Goal: Task Accomplishment & Management: Complete application form

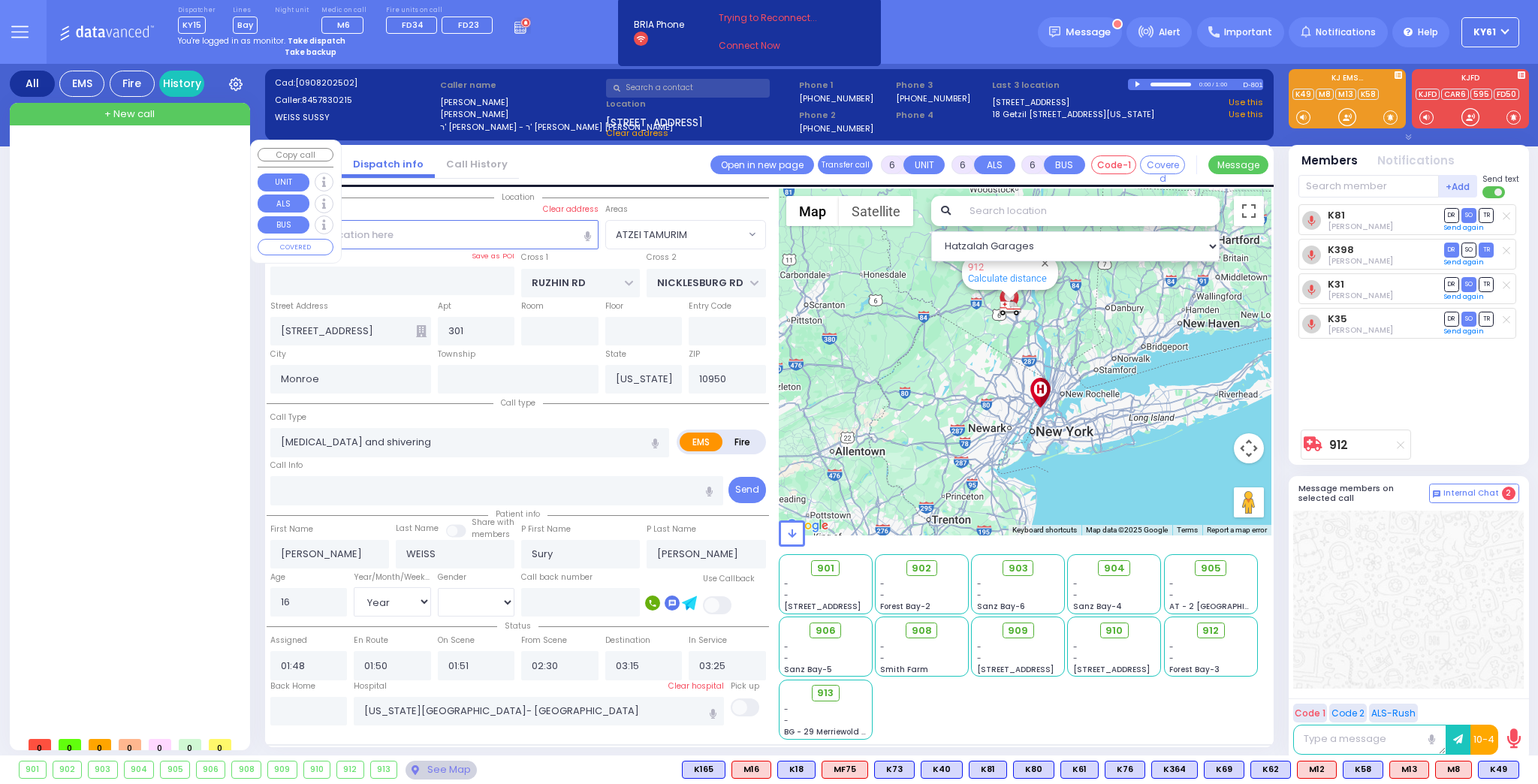
select select "ATZEI TAMURIM"
select select "Year"
select select "[DEMOGRAPHIC_DATA]"
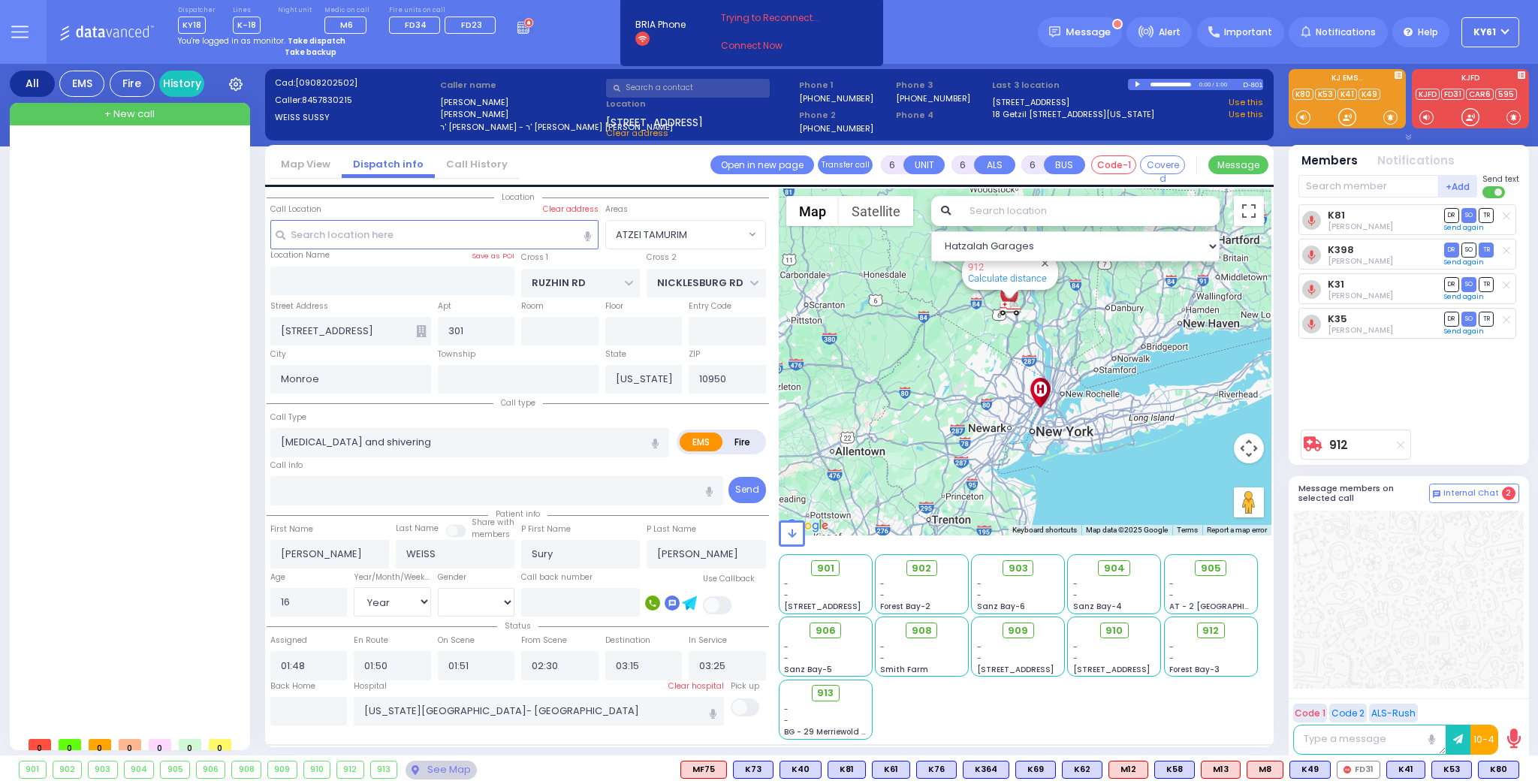
click at [689, 84] on input "text" at bounding box center [688, 88] width 164 height 19
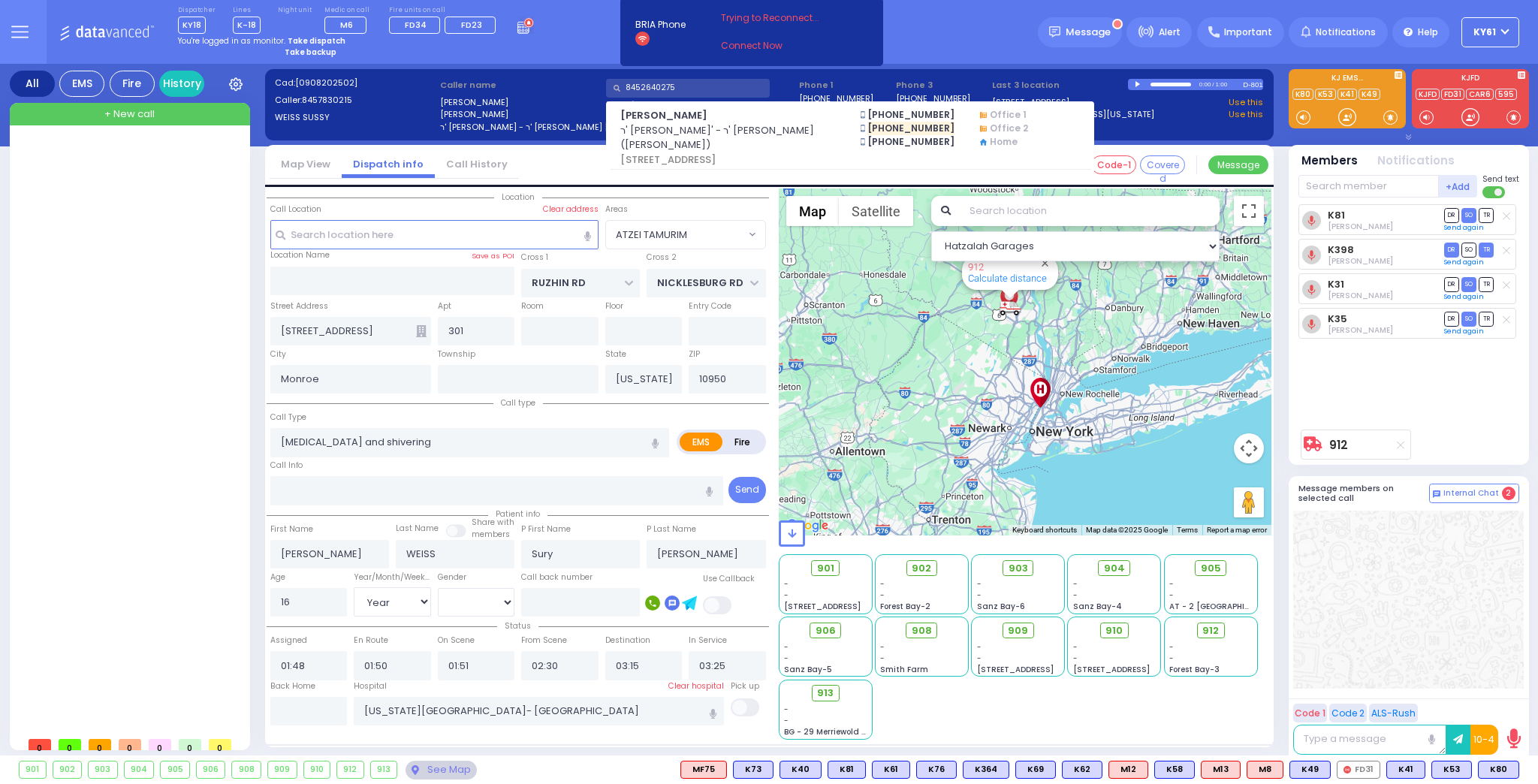
type input "8452640275"
drag, startPoint x: 6, startPoint y: 227, endPoint x: 24, endPoint y: 230, distance: 18.2
click at [10, 227] on div "All EMS Fire History Settings That will affect to all users" at bounding box center [769, 412] width 1538 height 697
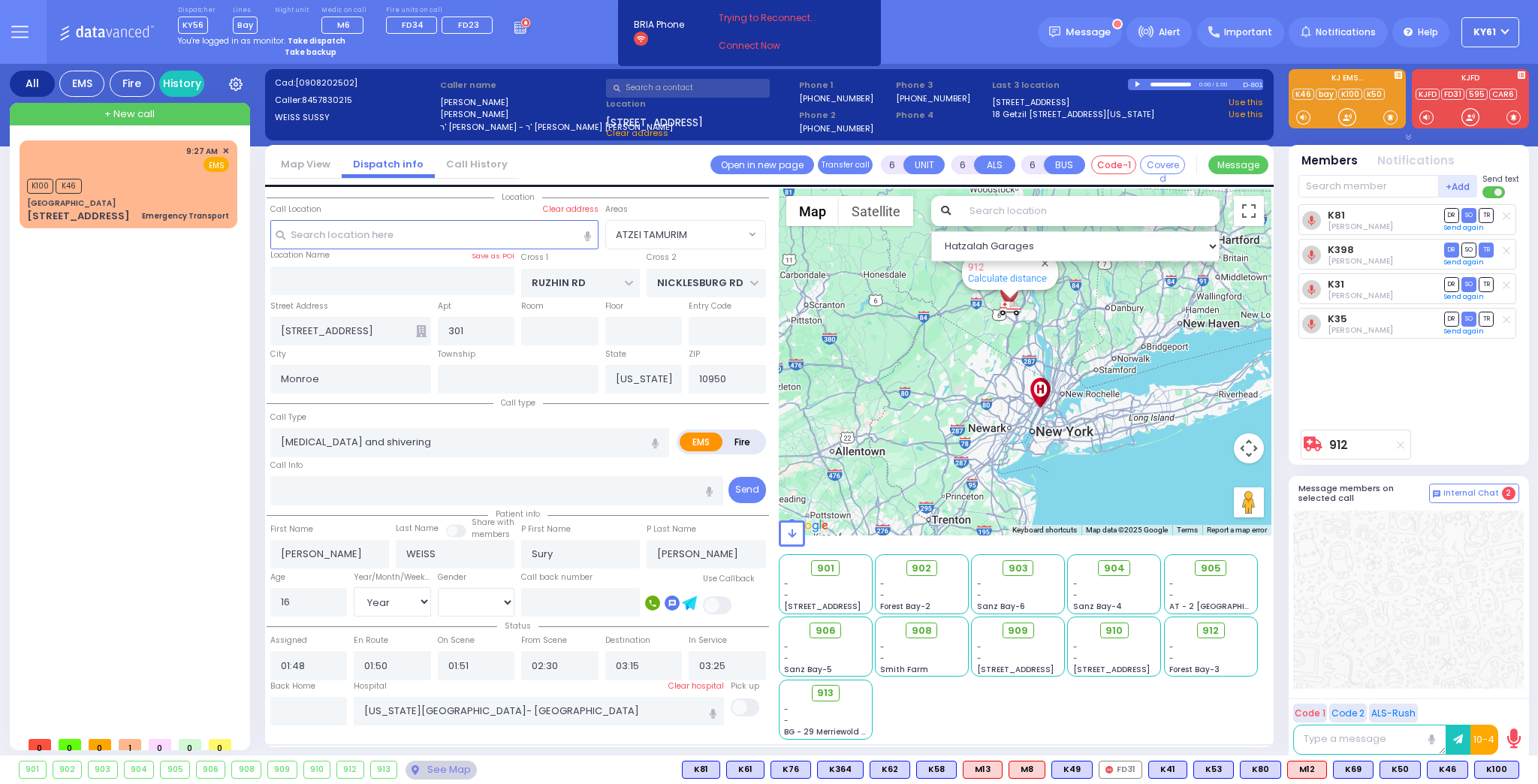
click at [473, 165] on link "Call History" at bounding box center [476, 164] width 84 height 14
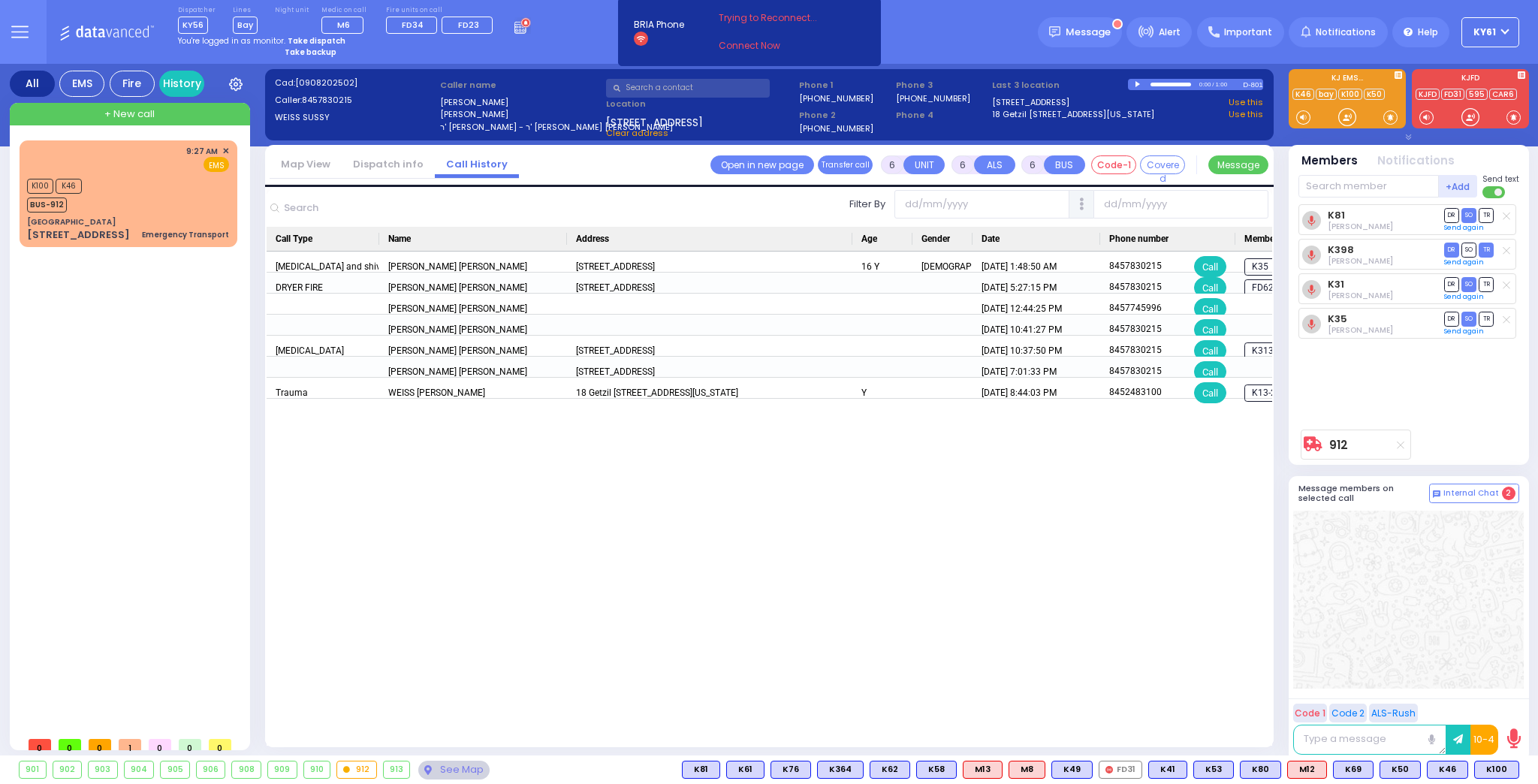
click at [374, 167] on link "Dispatch info" at bounding box center [388, 164] width 93 height 14
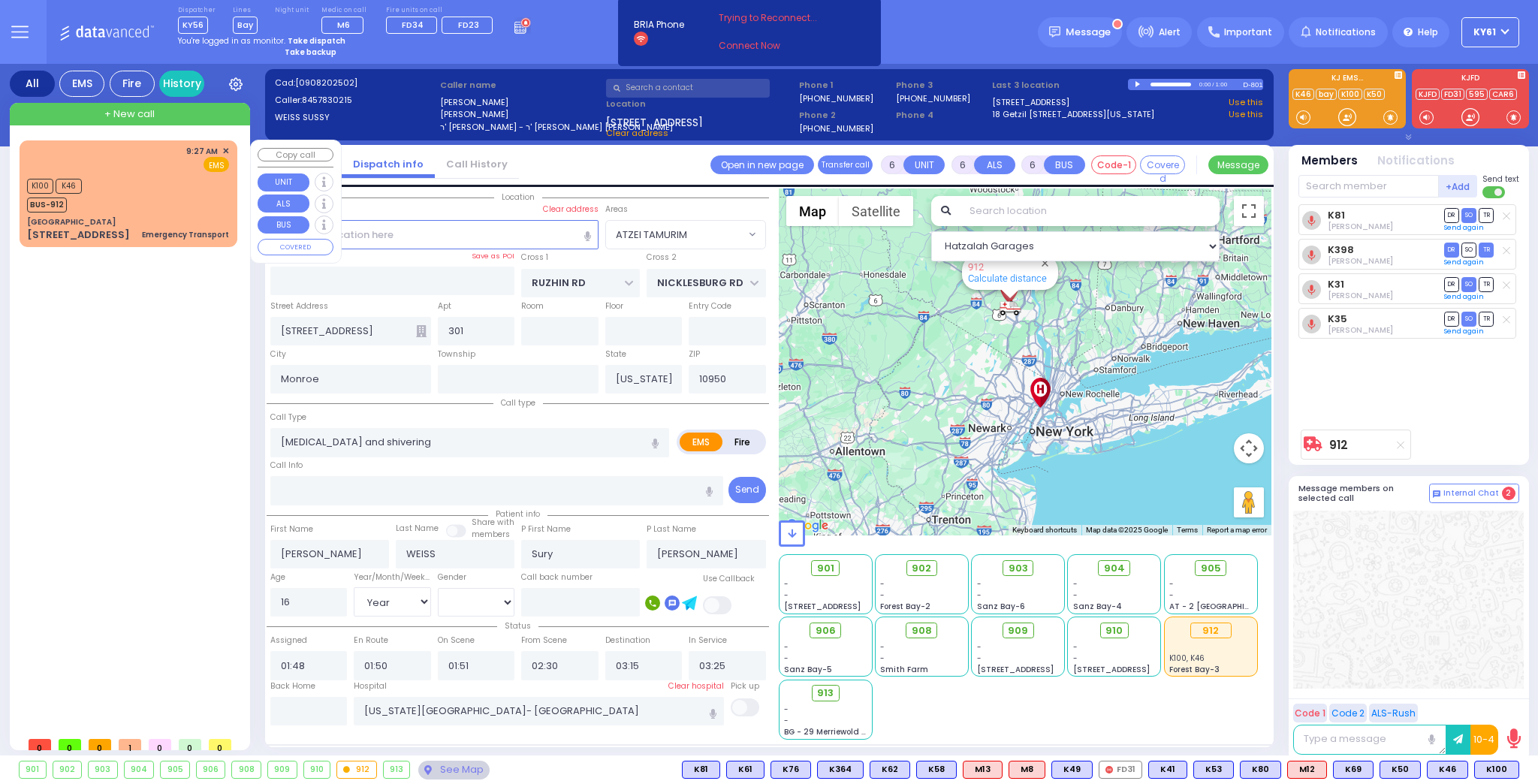
click at [145, 192] on div "K100 K46 BUS-912" at bounding box center [128, 194] width 202 height 37
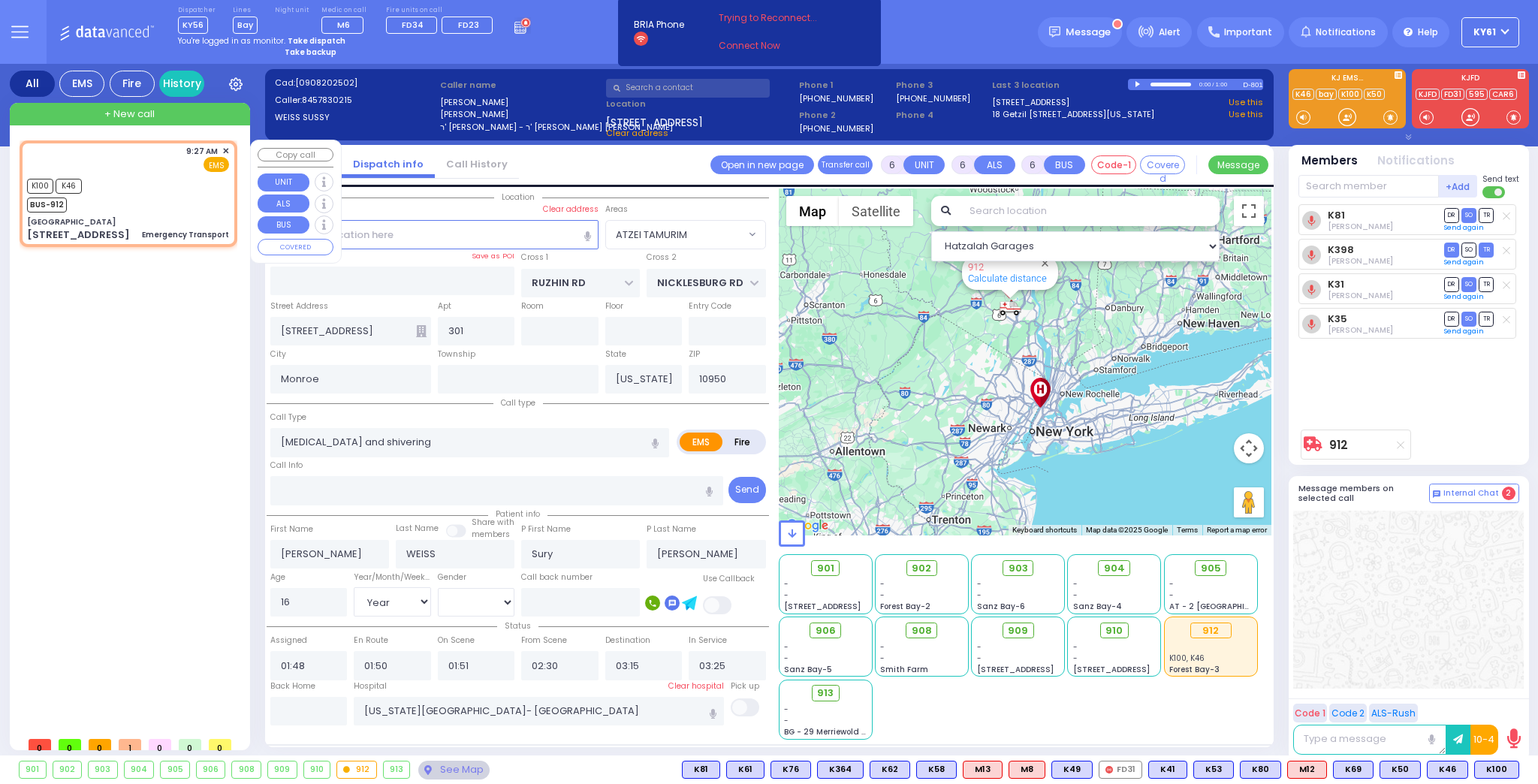
type input "1"
select select
type input "Emergency Transport"
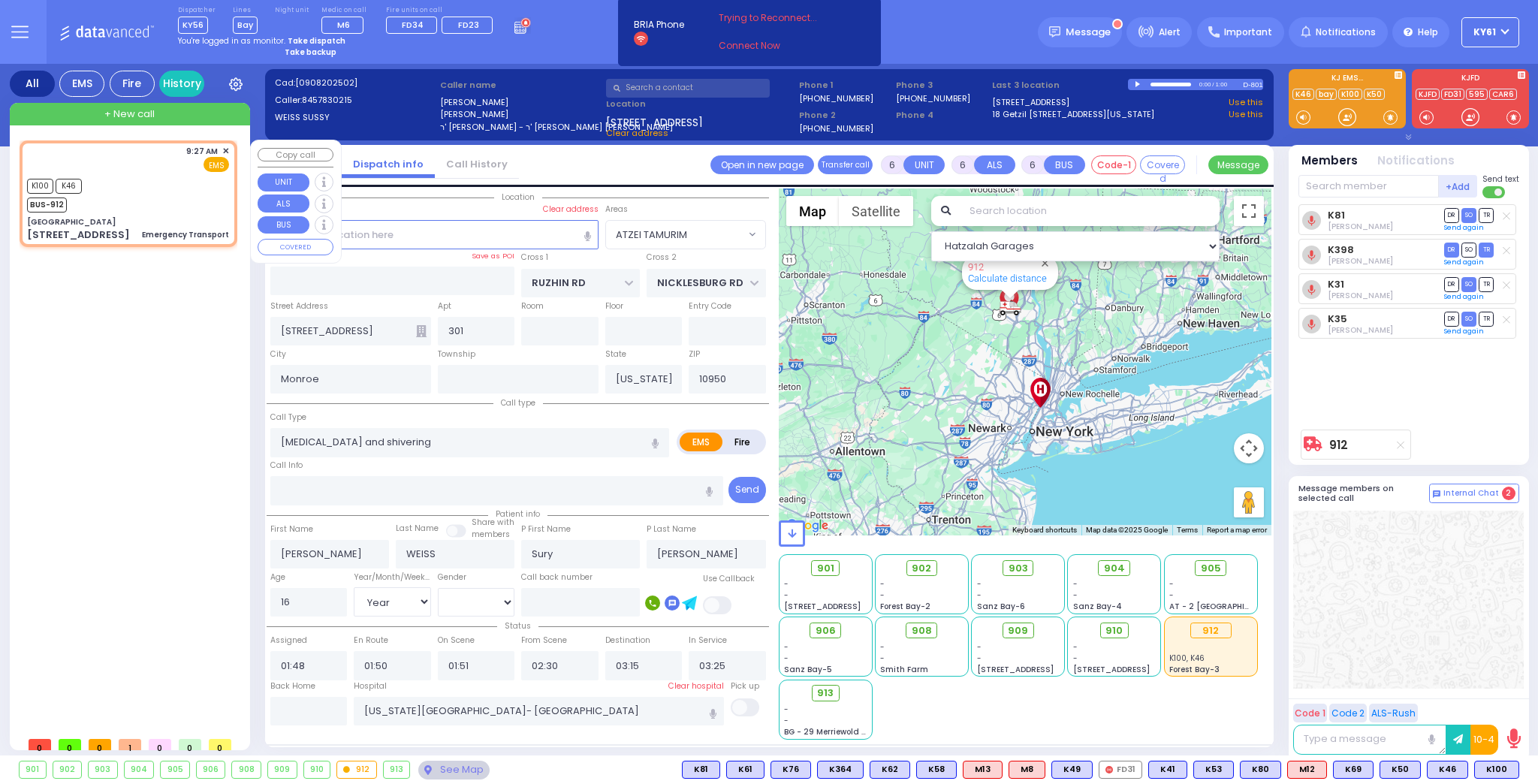
radio input "true"
select select
type input "09:27"
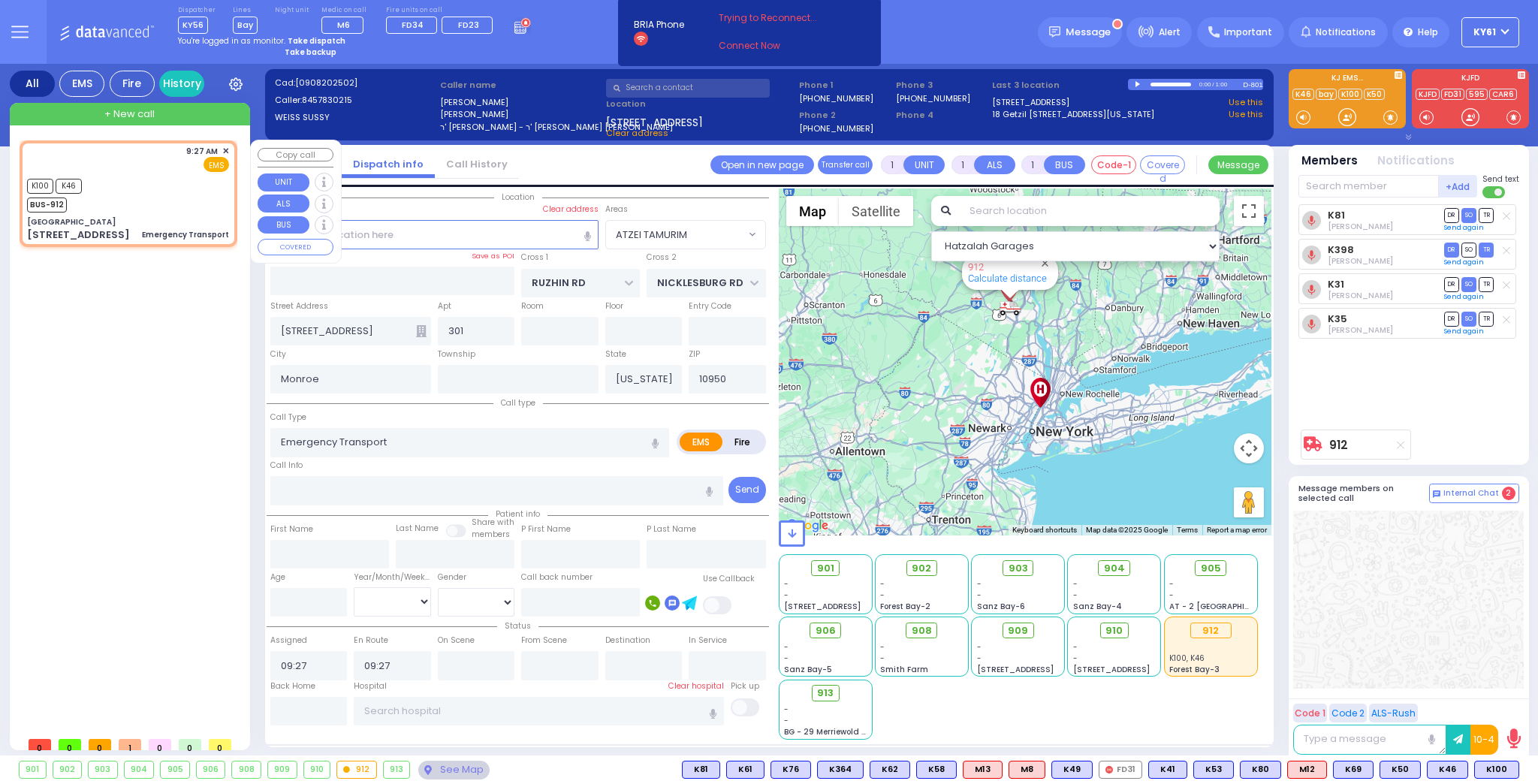
select select "Hatzalah Garages"
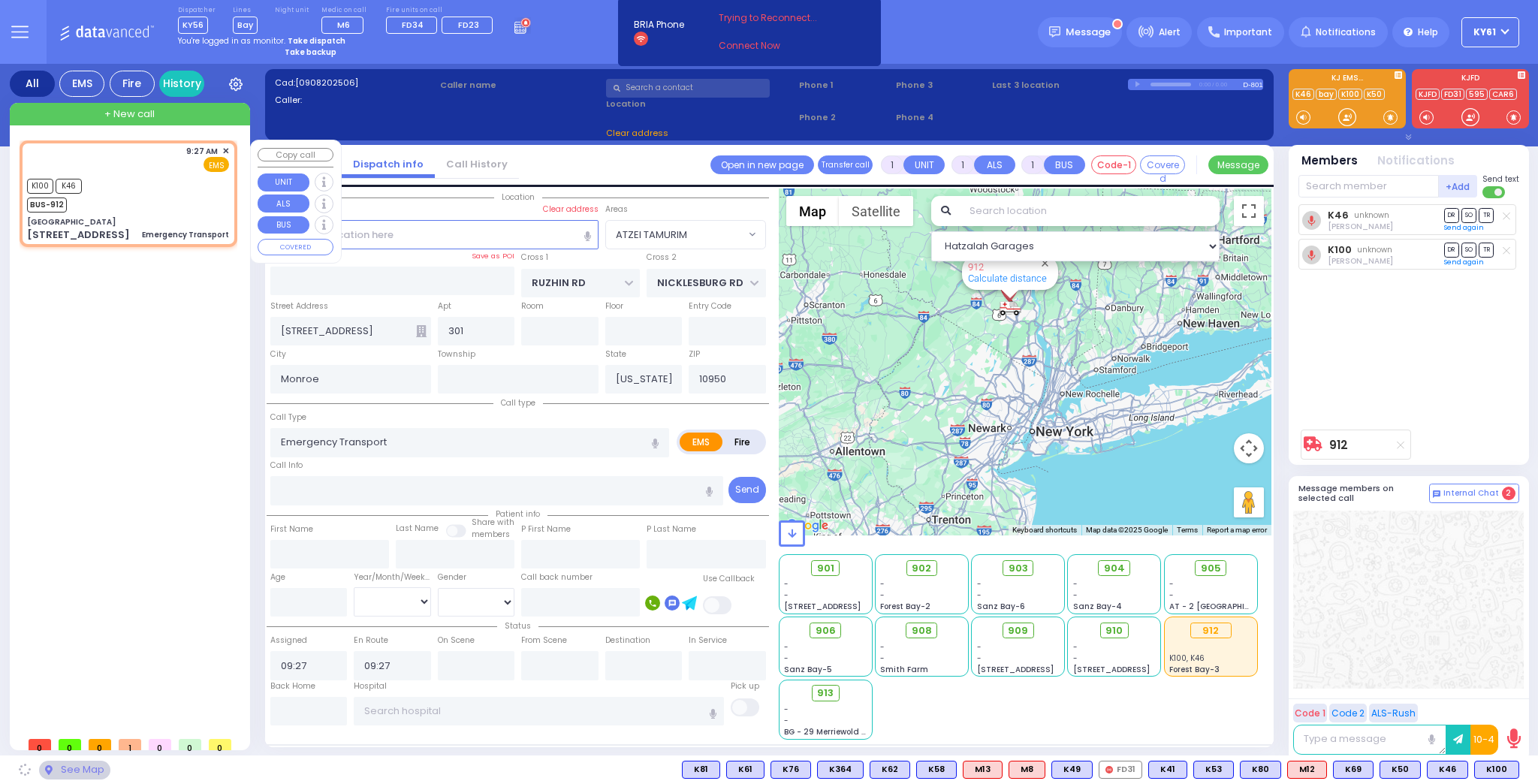
type input "[GEOGRAPHIC_DATA]"
type input "[PERSON_NAME] DR"
type input "CARTER LN"
type input "[STREET_ADDRESS]"
type input "[PERSON_NAME]"
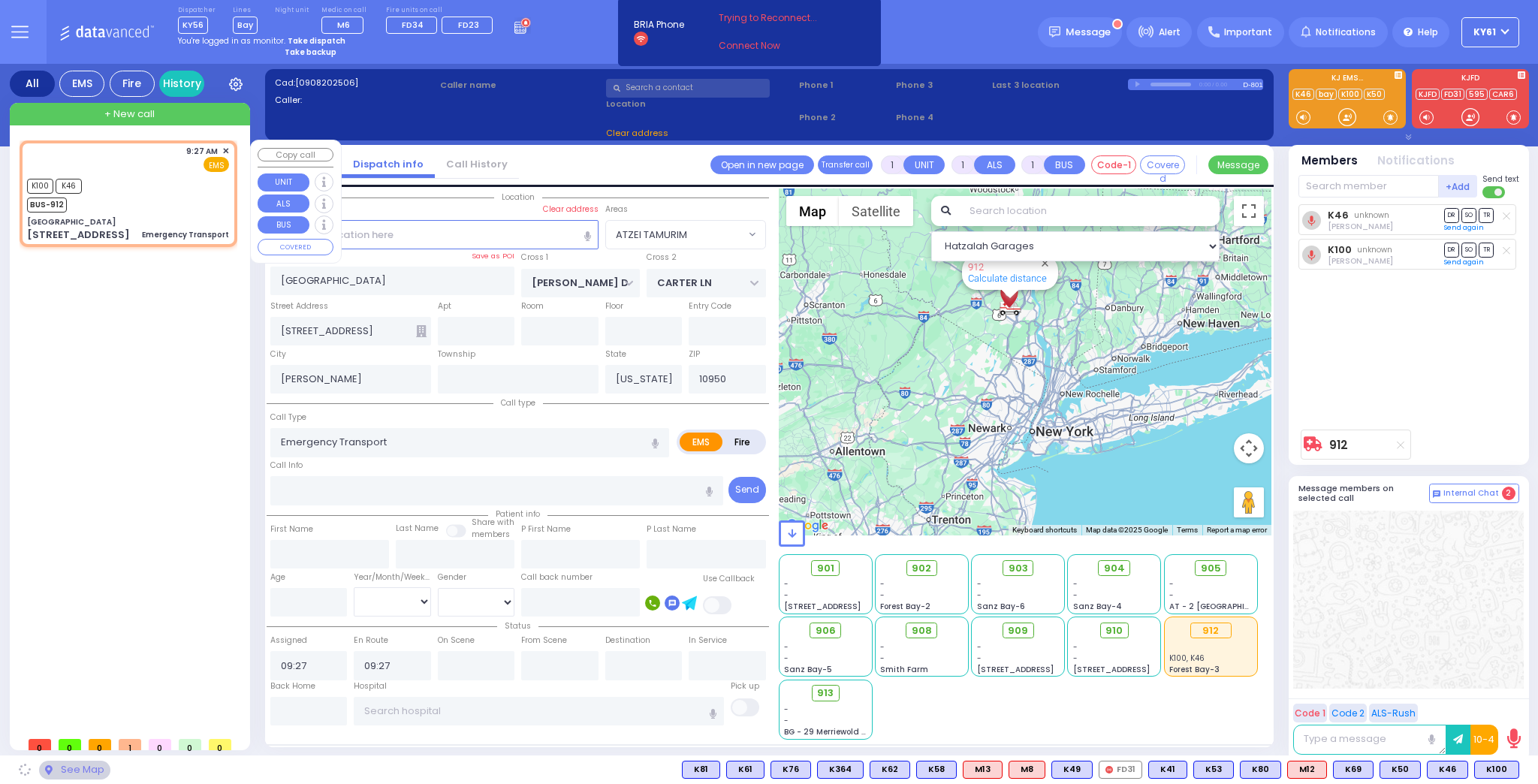
select select "SECTION 2"
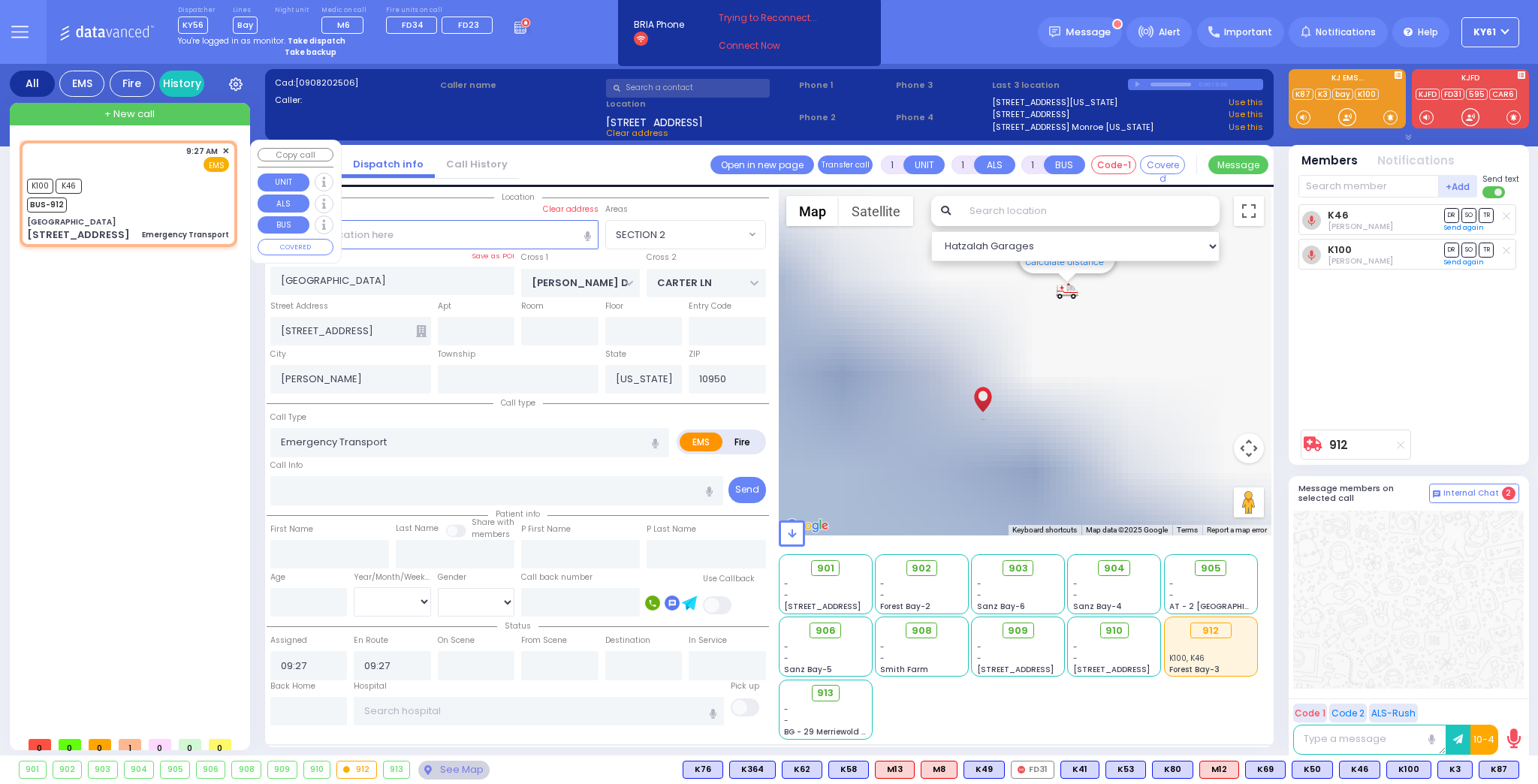
type input "6"
select select
radio input "true"
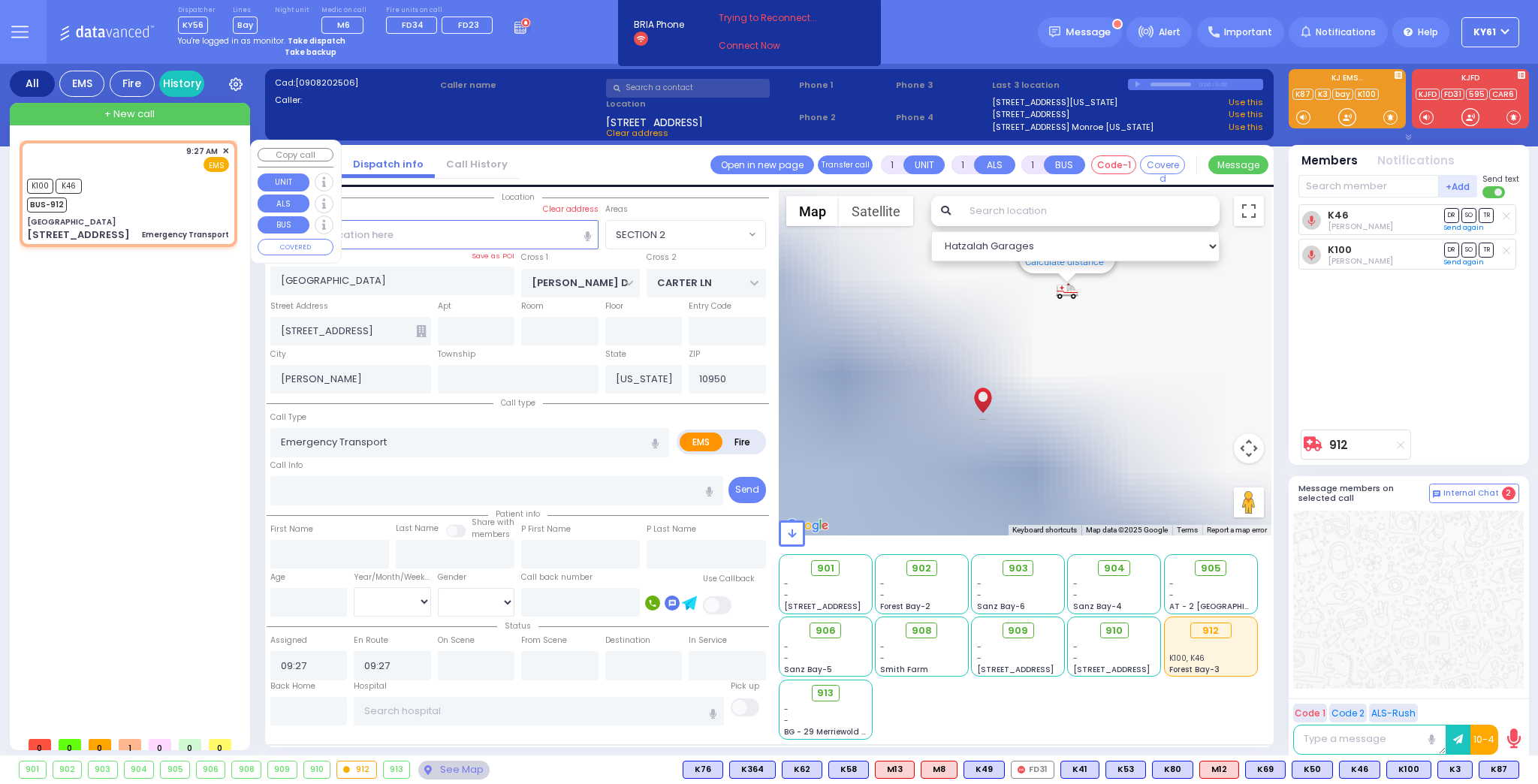
type input "Unknown"
select select "Year"
select select "Hatzalah Garages"
select select "SECTION 2"
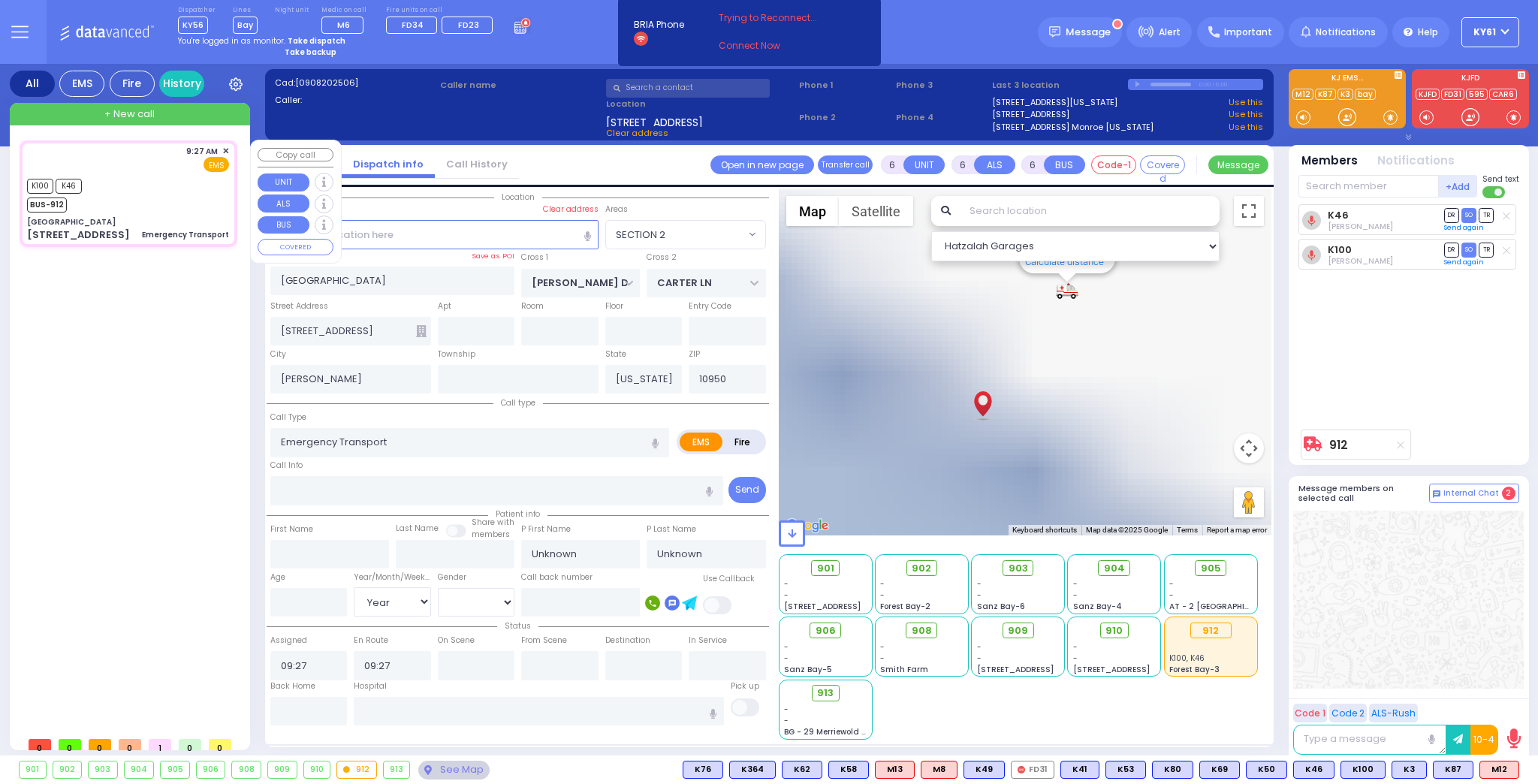
select select
radio input "true"
select select "Year"
type input "09:30"
select select "Hatzalah Garages"
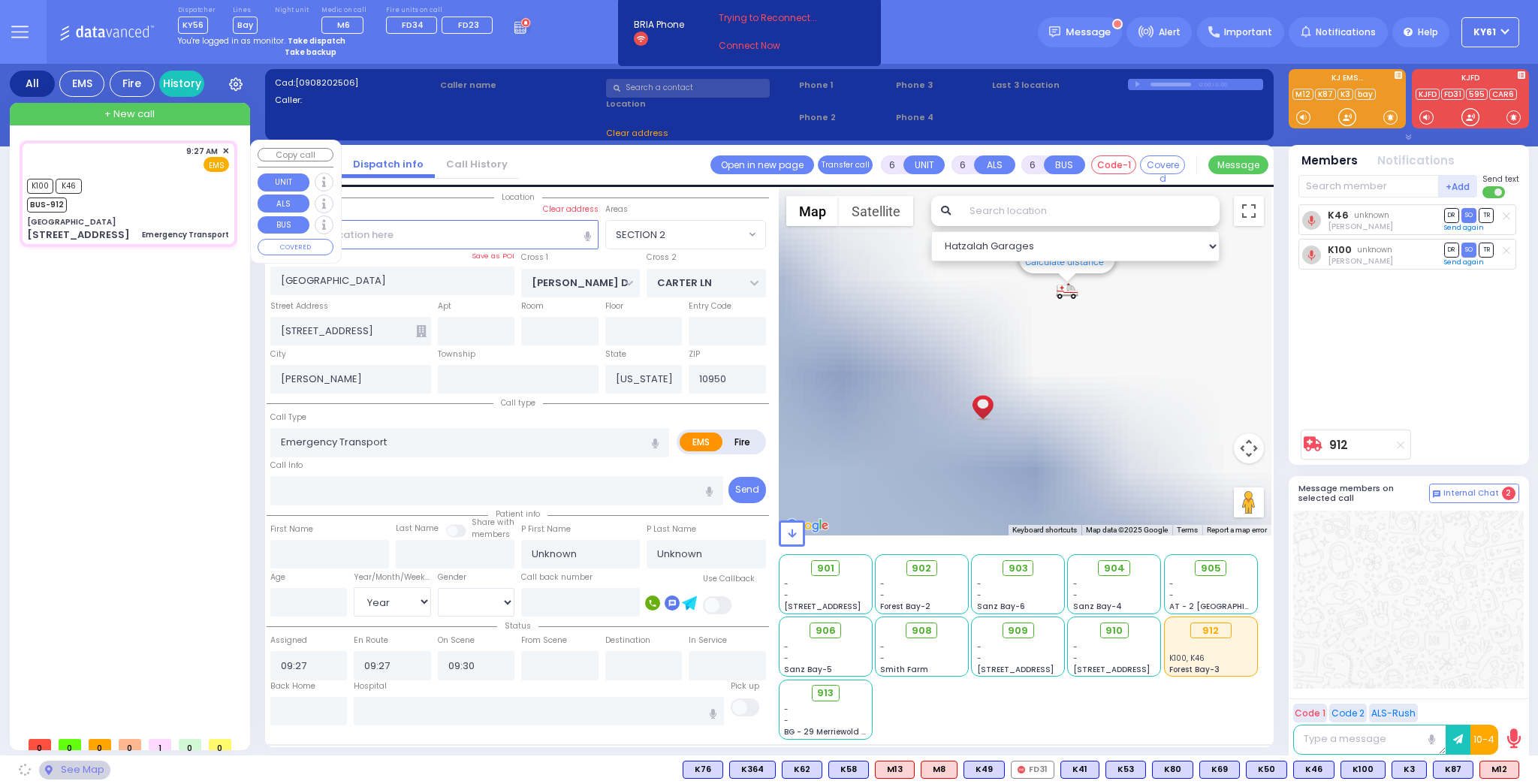
select select
radio input "true"
select select "Year"
select select
radio input "true"
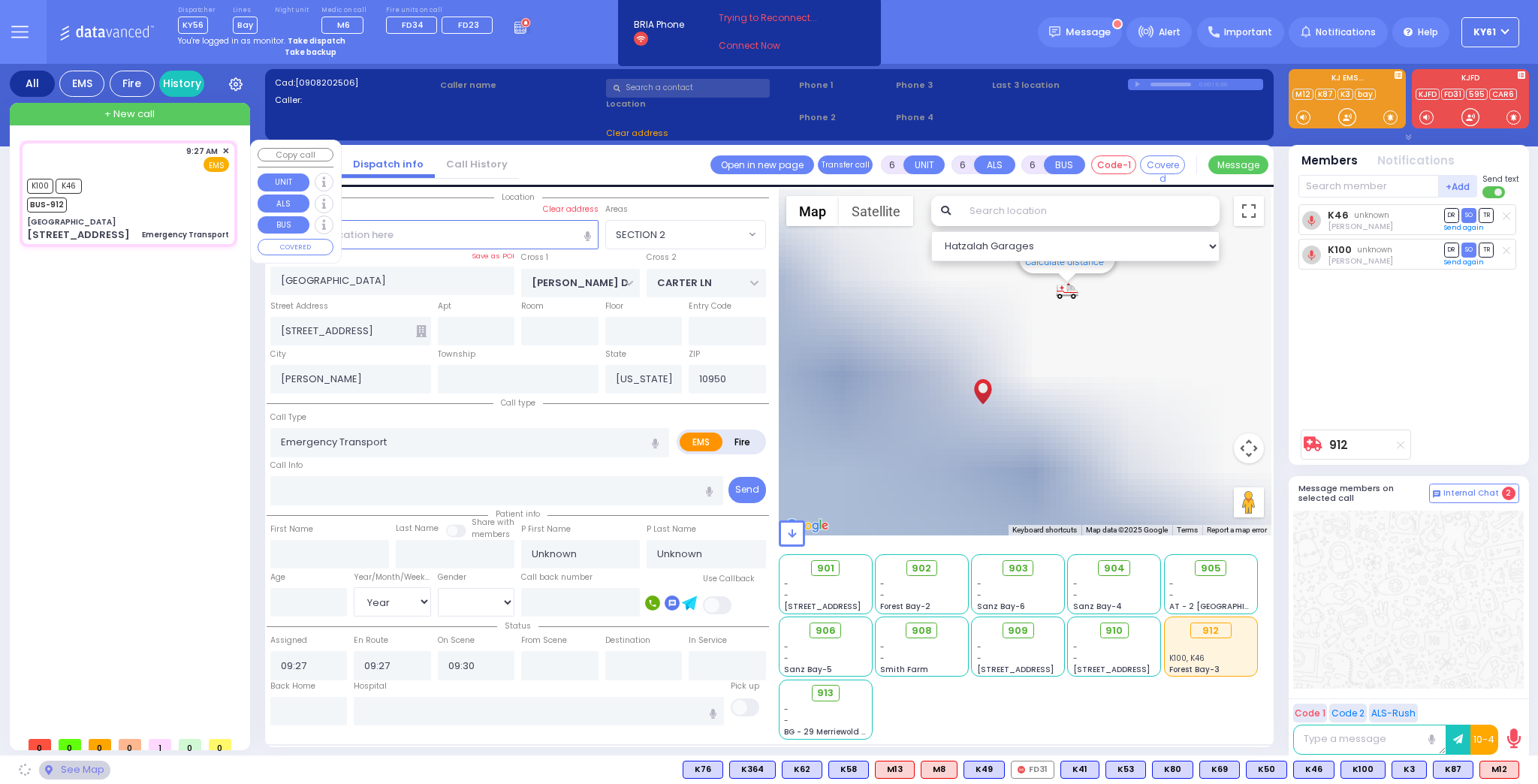
select select "Year"
select select "Hatzalah Garages"
select select
radio input "true"
select select "Year"
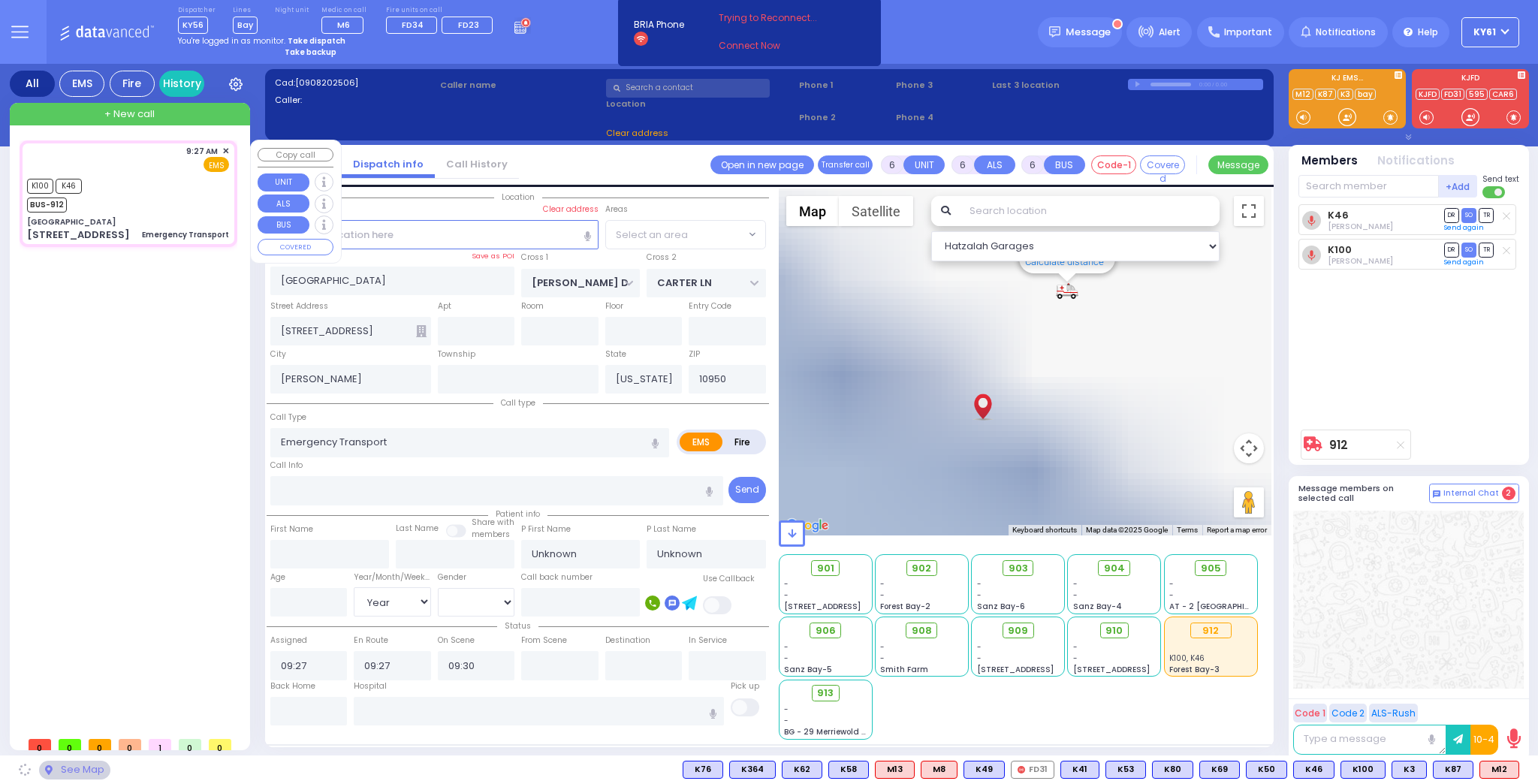
select select "Hatzalah Garages"
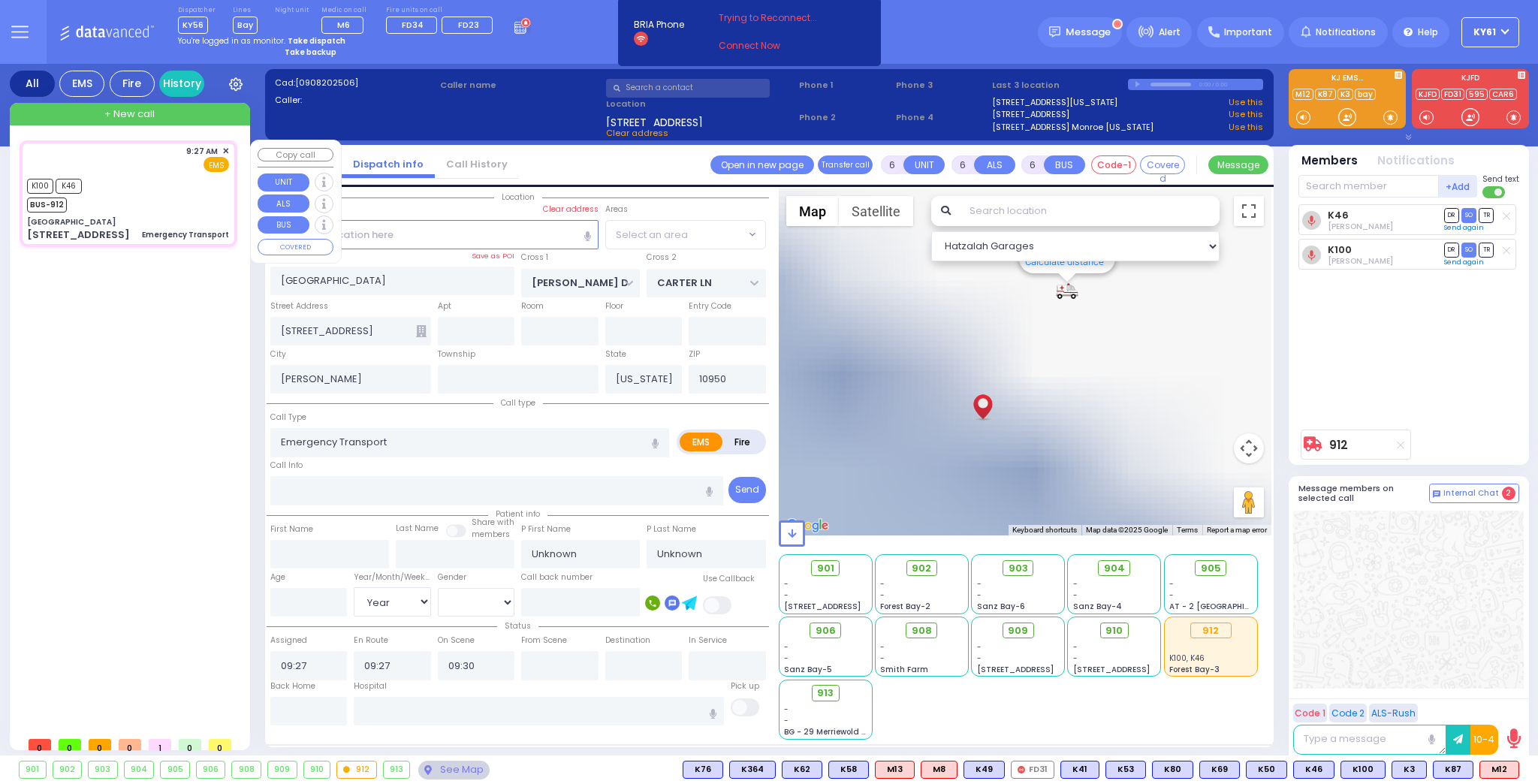
select select "SECTION 2"
select select
radio input "true"
select select "Year"
select select "Hatzalah Garages"
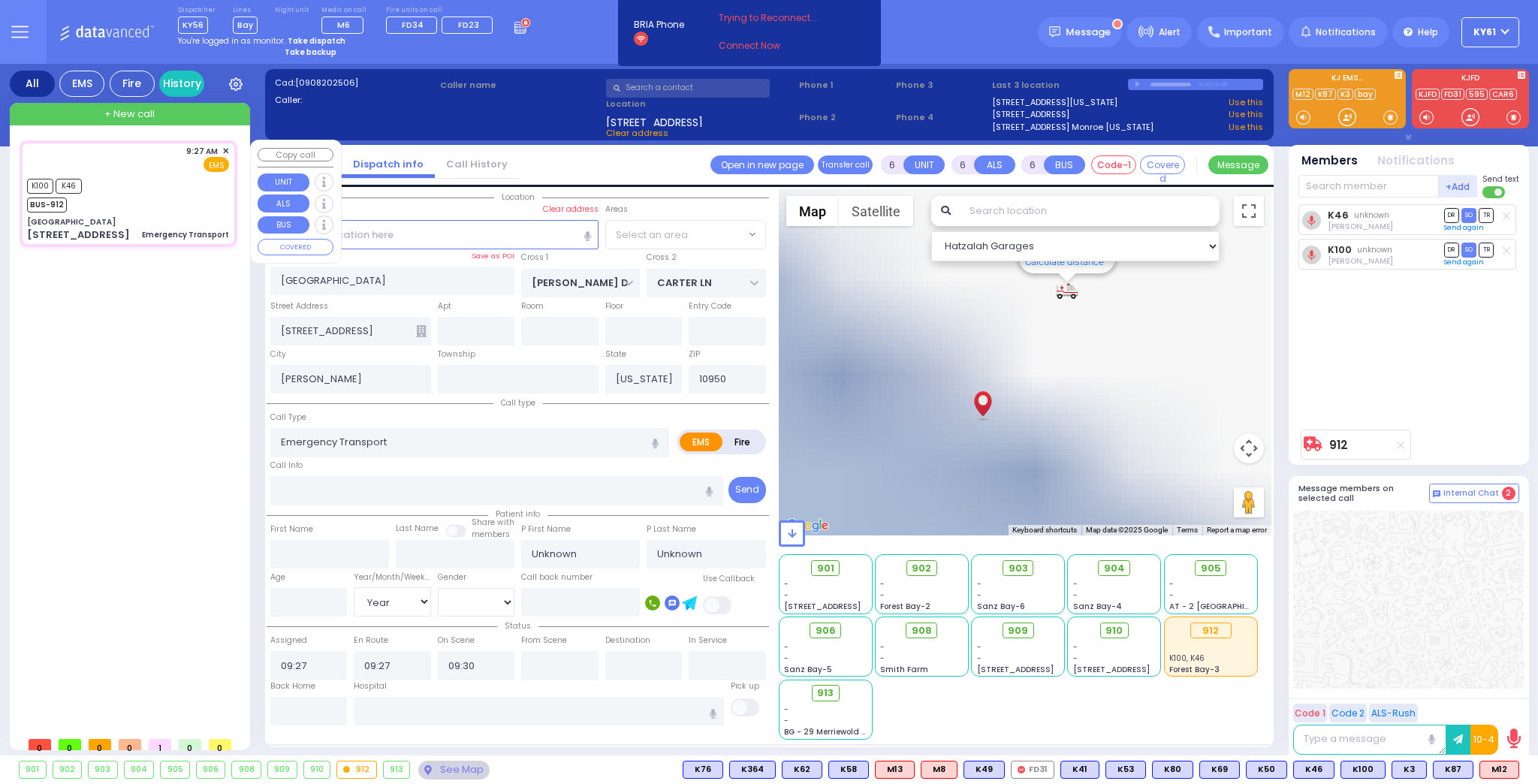
select select "SECTION 2"
select select
radio input "true"
select select "Year"
select select "Hatzalah Garages"
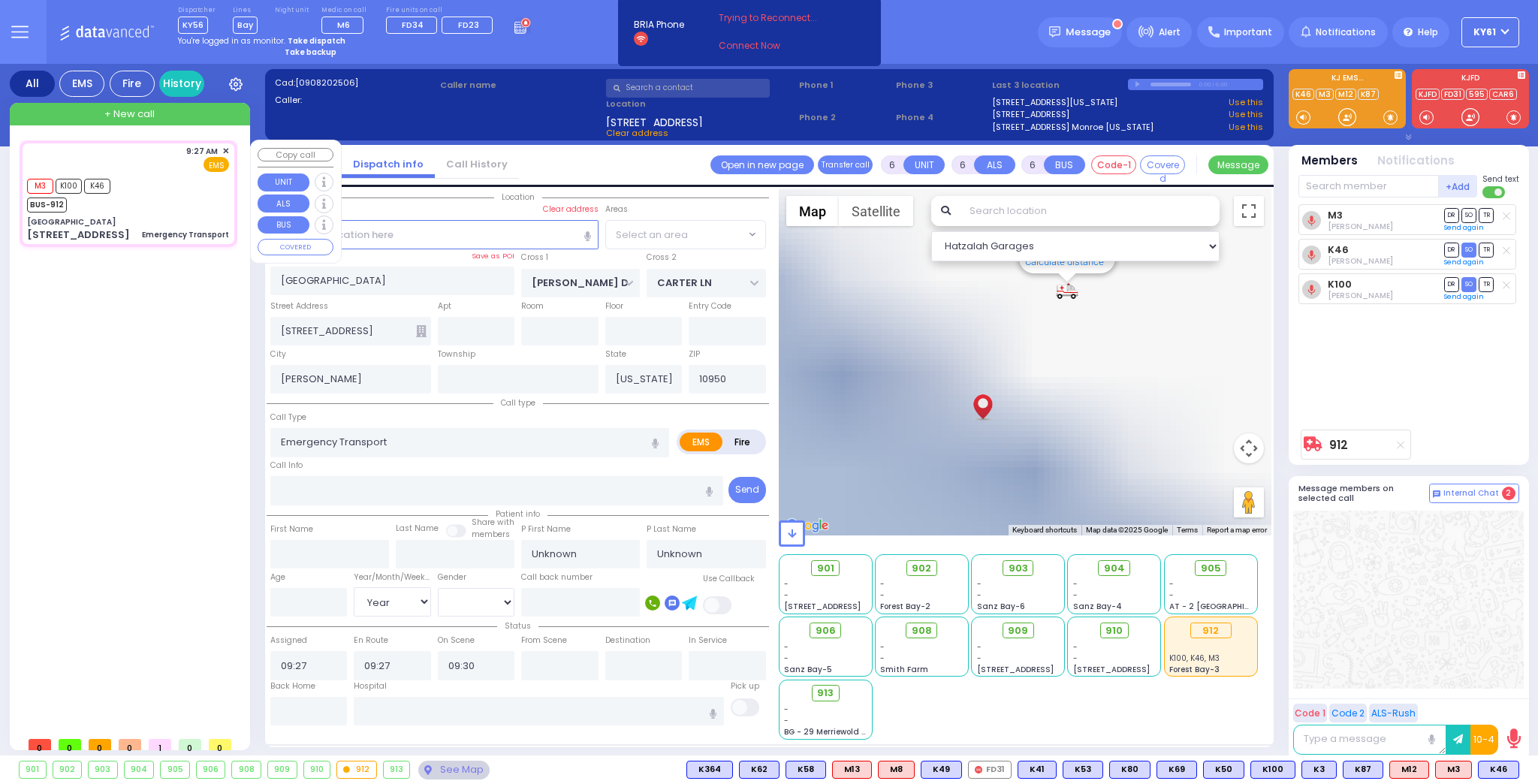
select select "SECTION 2"
select select
radio input "true"
select select "Year"
type input "09:46"
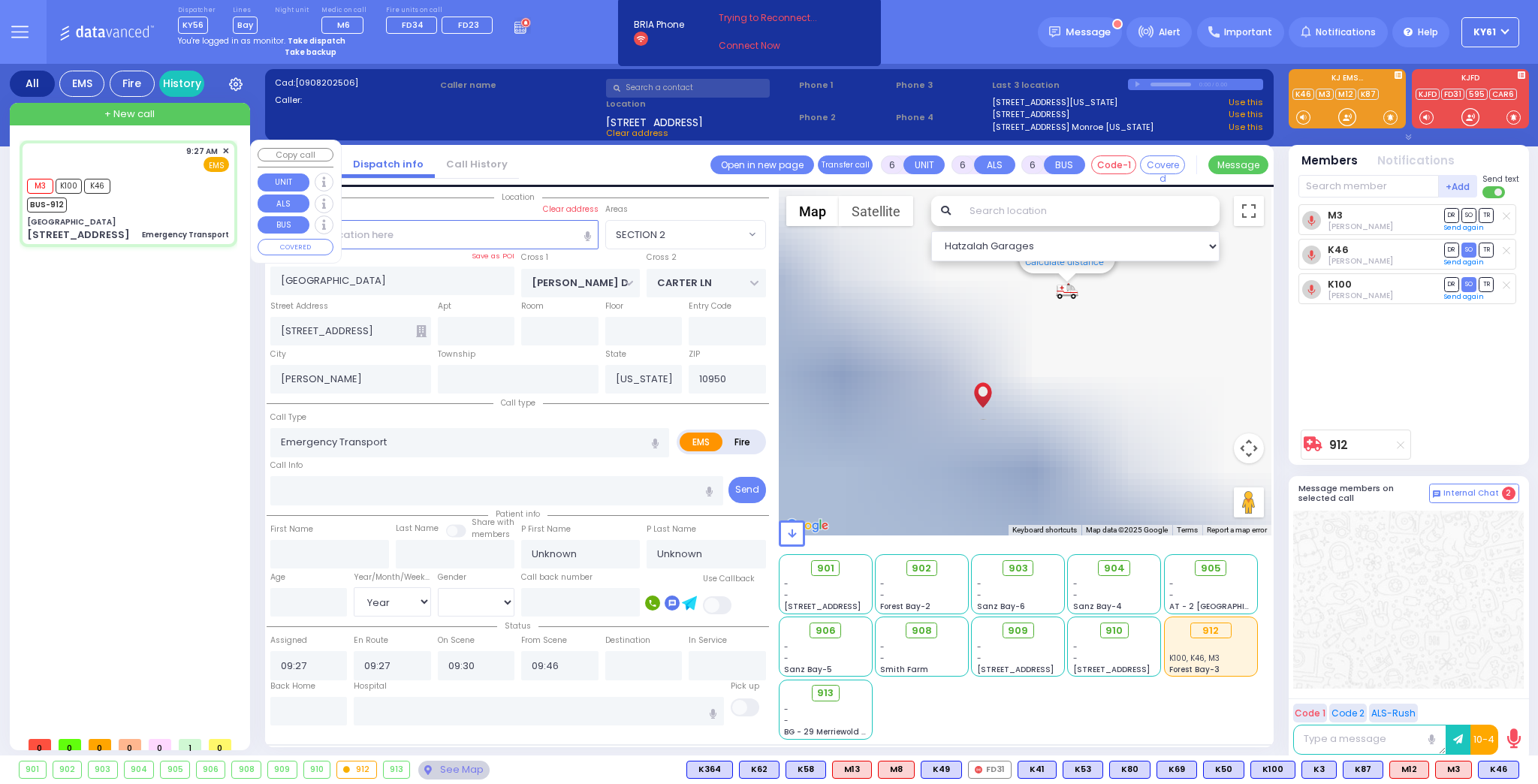
select select "Hatzalah Garages"
select select "SECTION 2"
select select
radio input "true"
type input "Rivky"
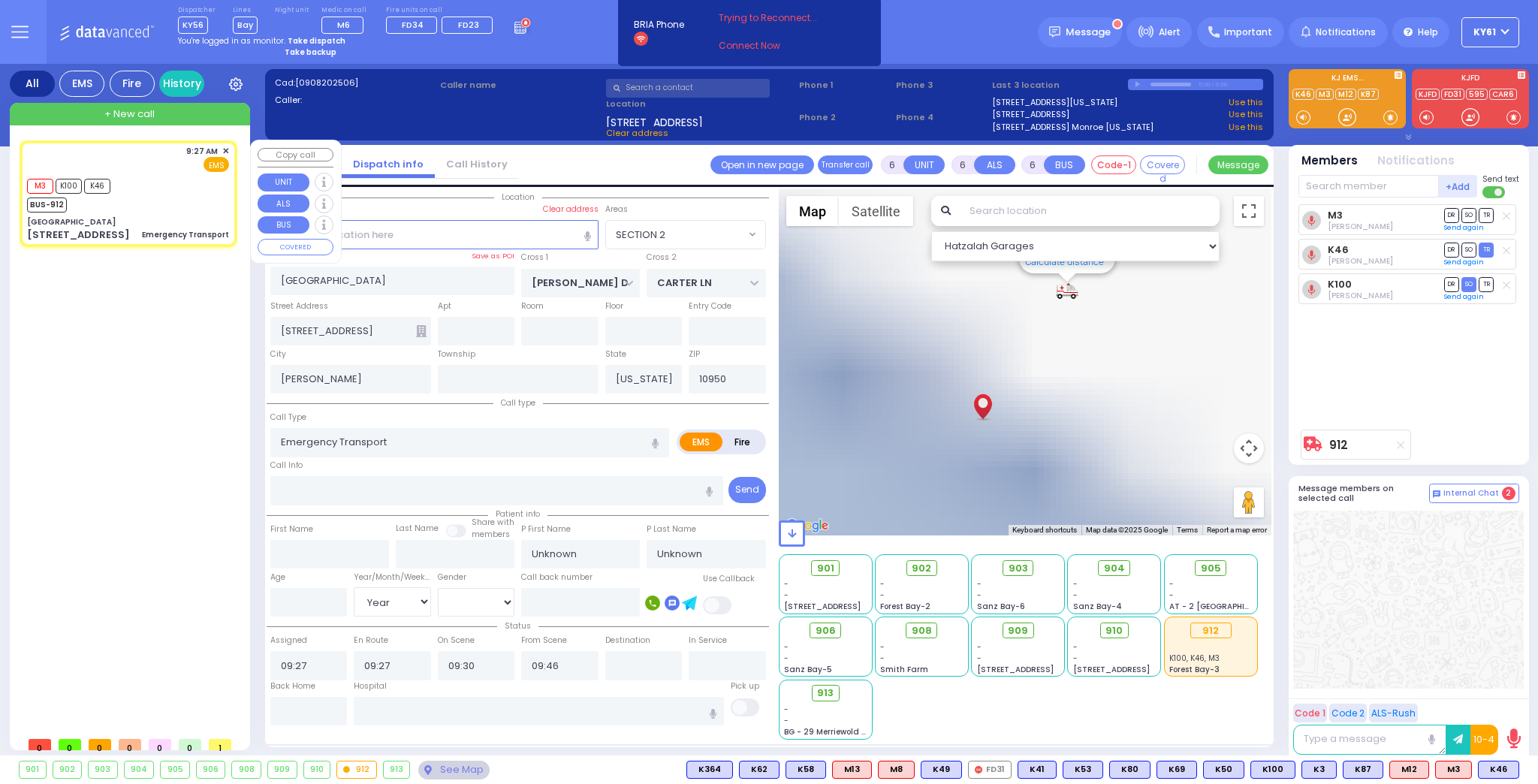
type input "Zimmet"
type input "23"
select select "Year"
select select "[DEMOGRAPHIC_DATA]"
select select "Hatzalah Garages"
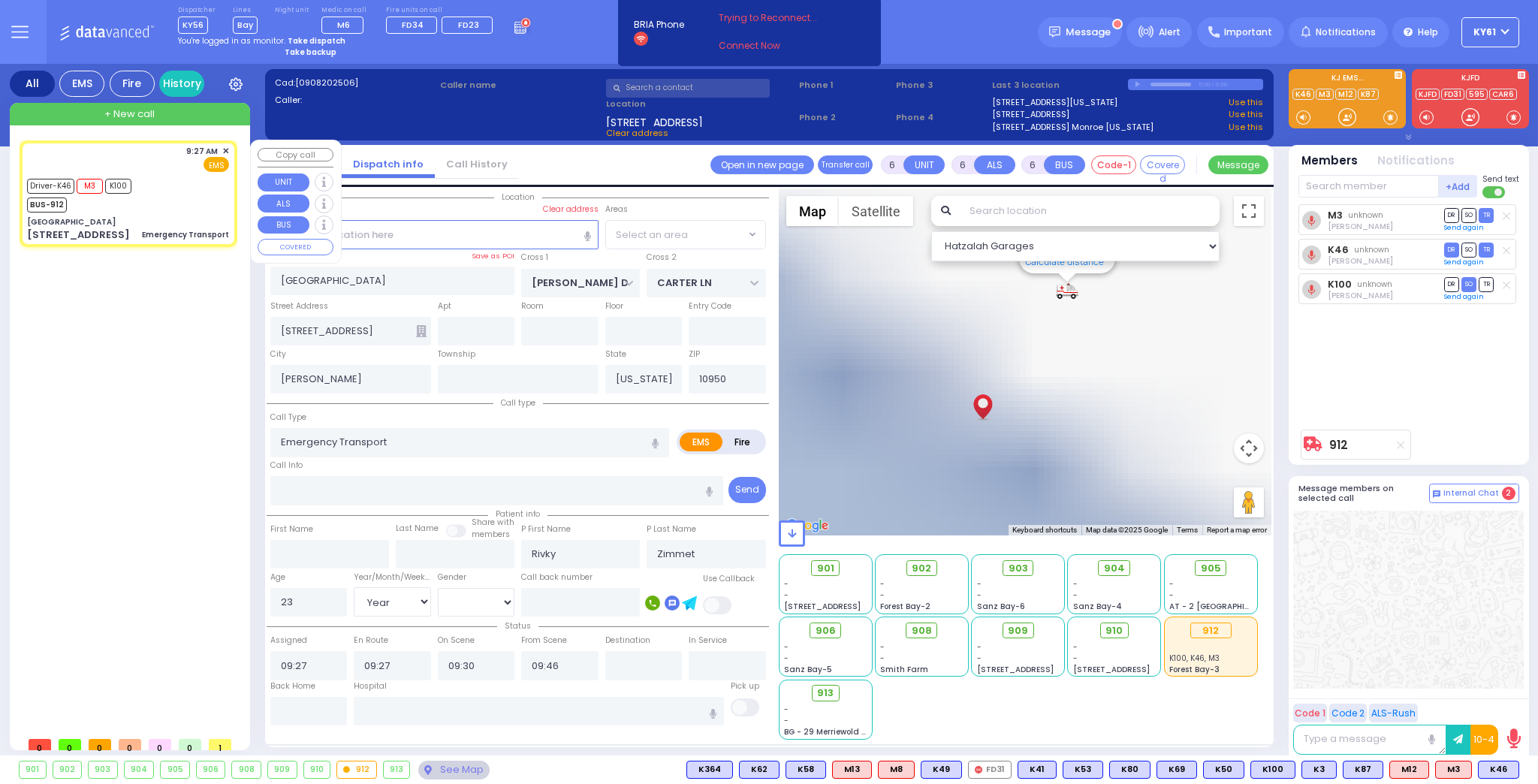
select select
radio input "true"
select select "Year"
select select "[DEMOGRAPHIC_DATA]"
select select "Hatzalah Garages"
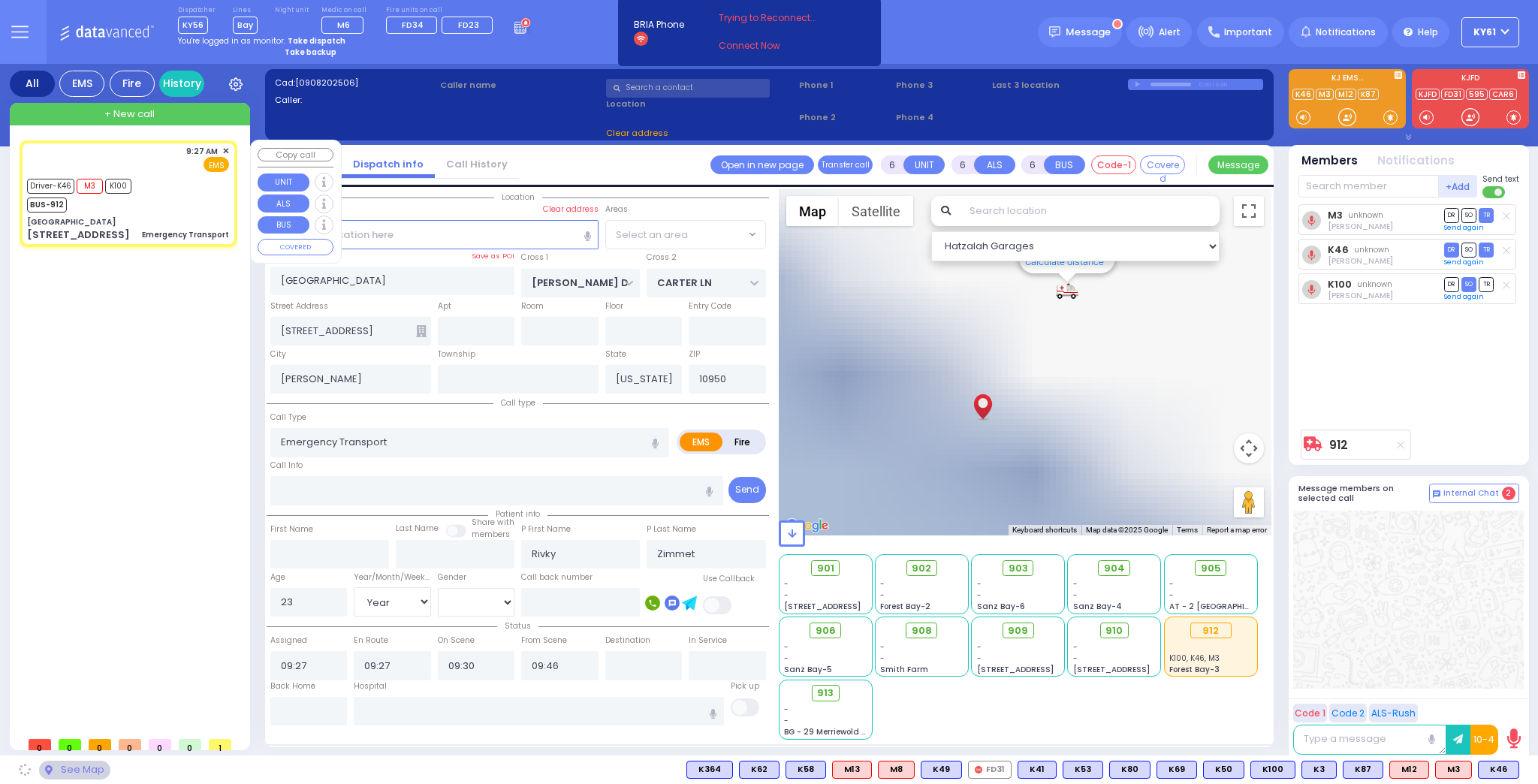
select select "SECTION 2"
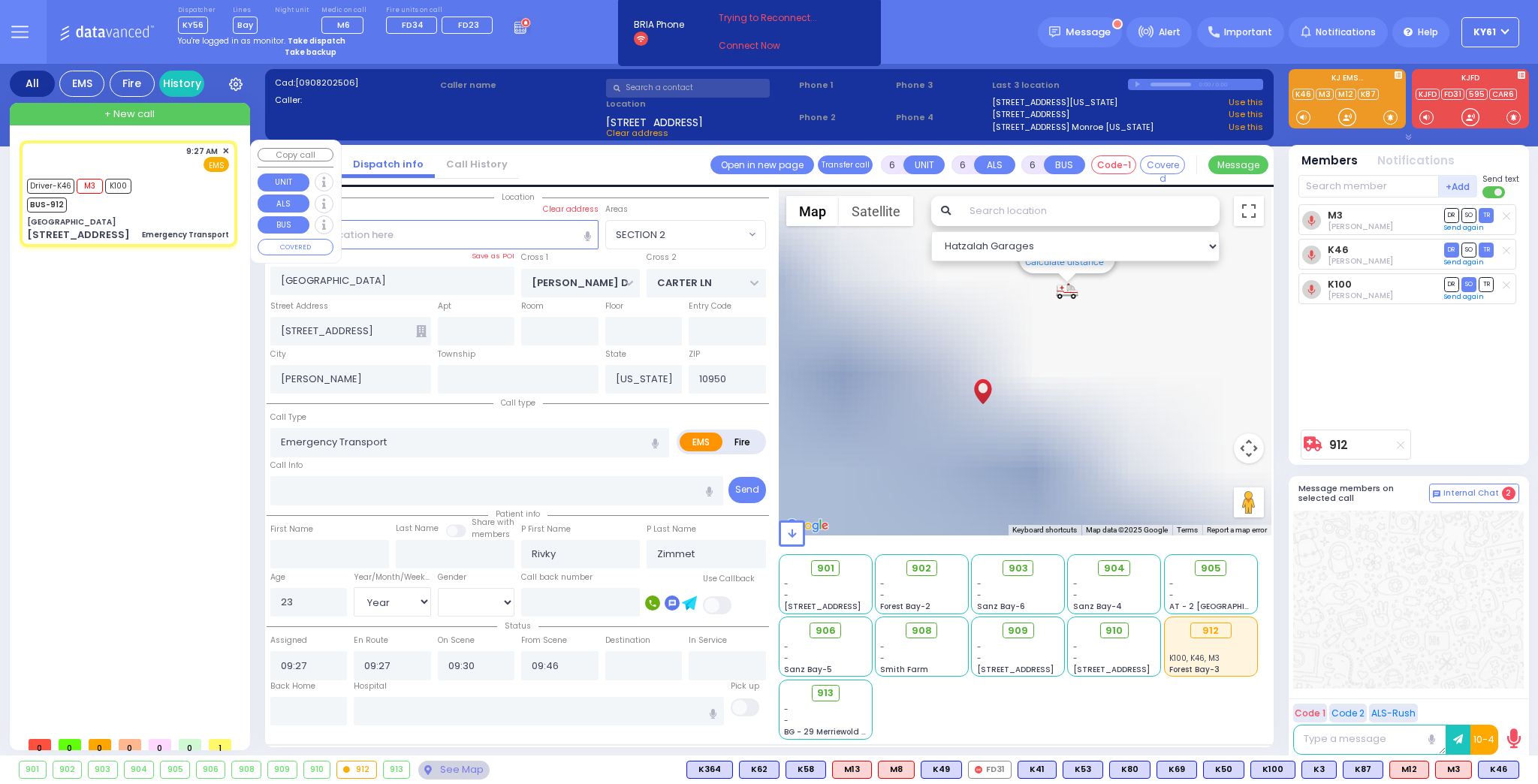
select select
radio input "true"
select select "Year"
select select "[DEMOGRAPHIC_DATA]"
select select "Hatzalah Garages"
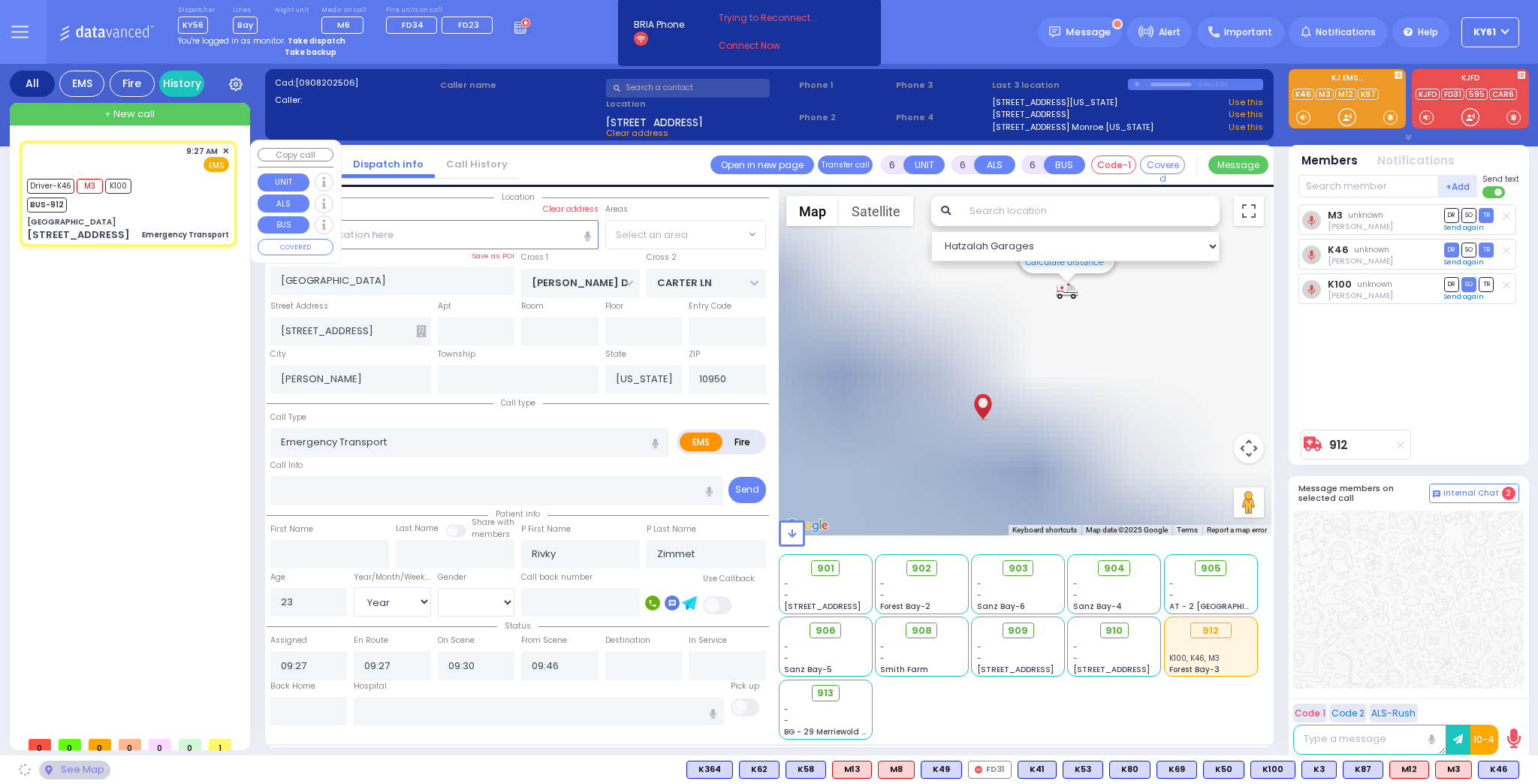
select select "SECTION 2"
select select
radio input "true"
select select "Year"
select select "[DEMOGRAPHIC_DATA]"
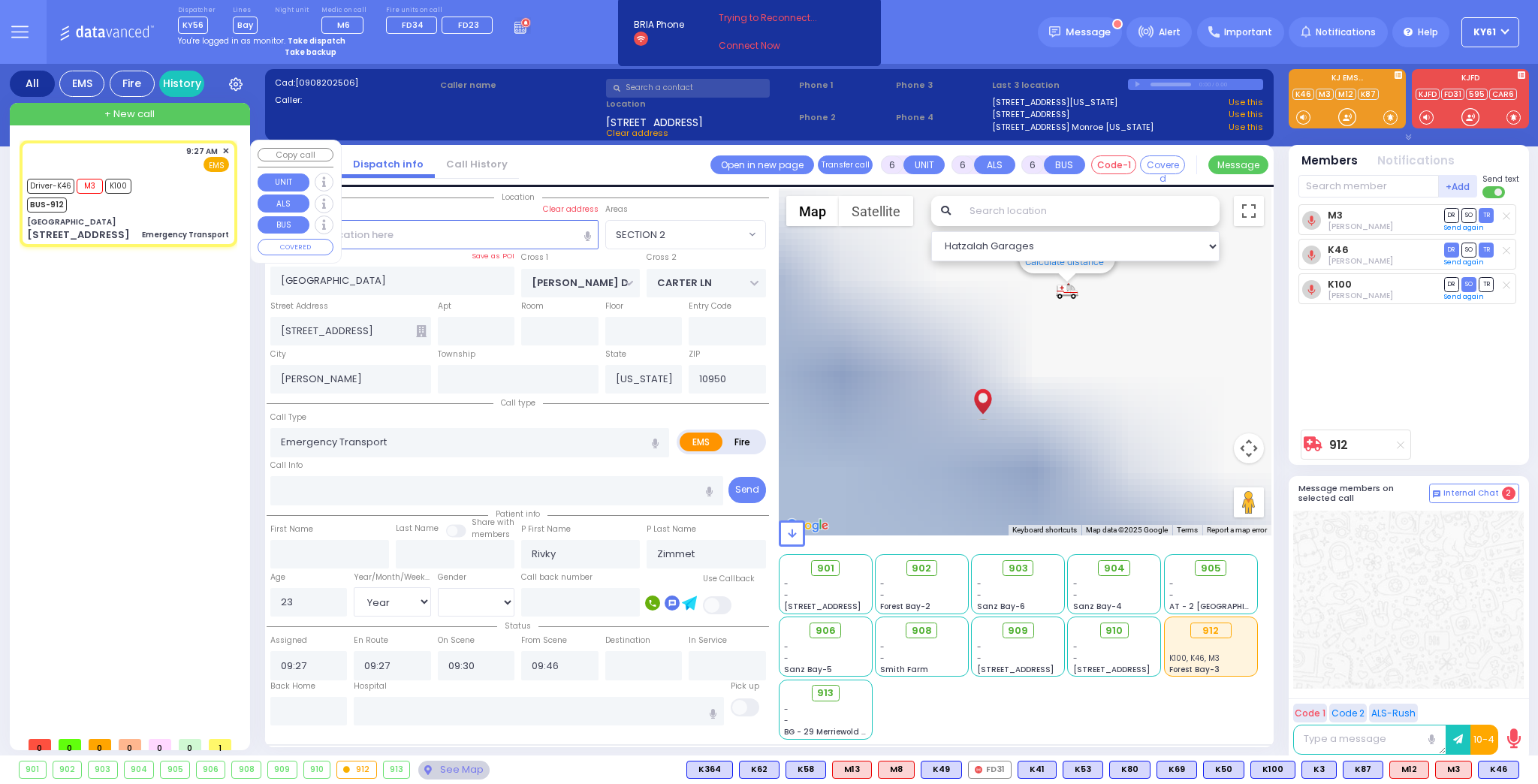
select select "Hatzalah Garages"
select select "SECTION 2"
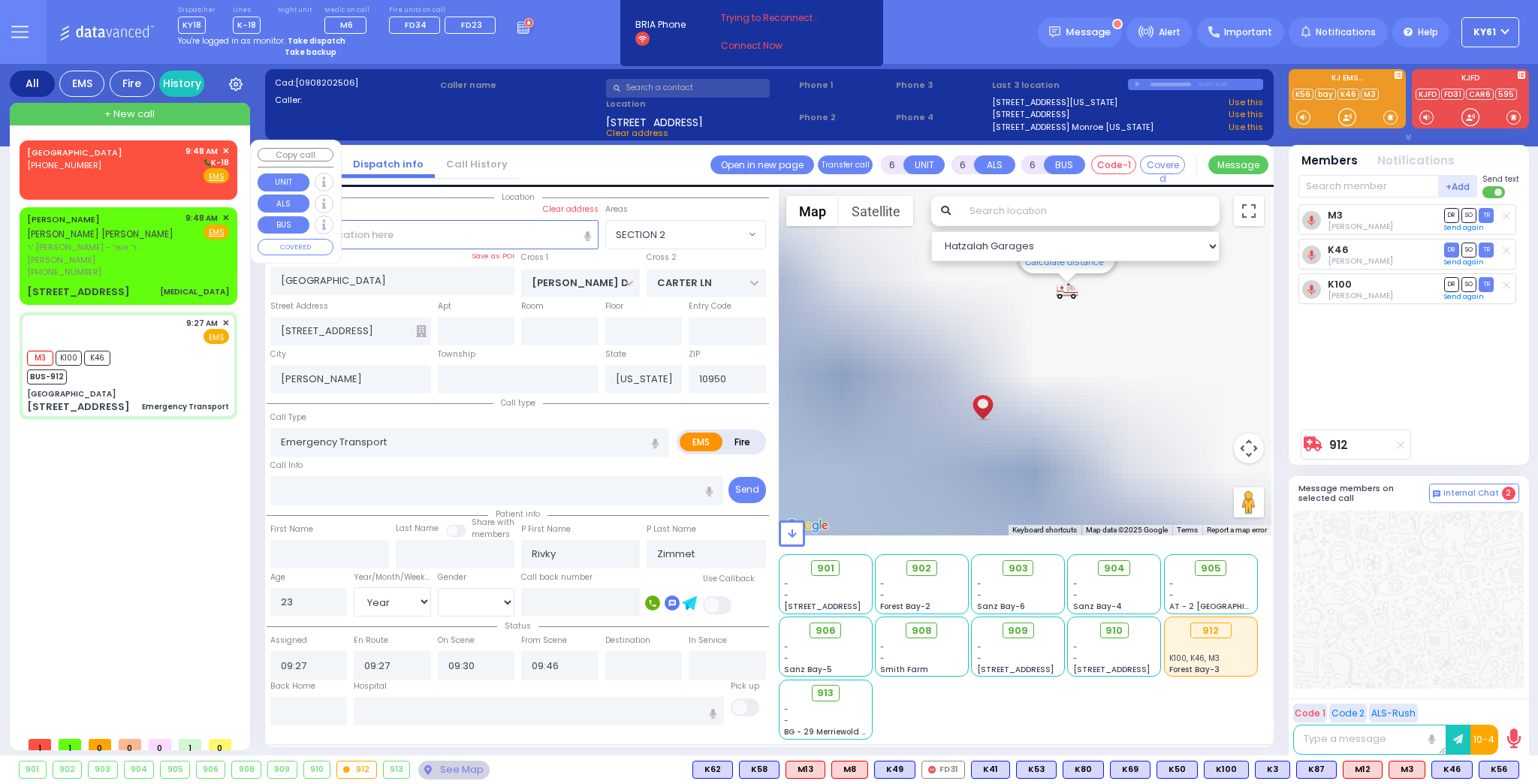
select select
radio input "true"
select select "Year"
select select "[DEMOGRAPHIC_DATA]"
select select "Hatzalah Garages"
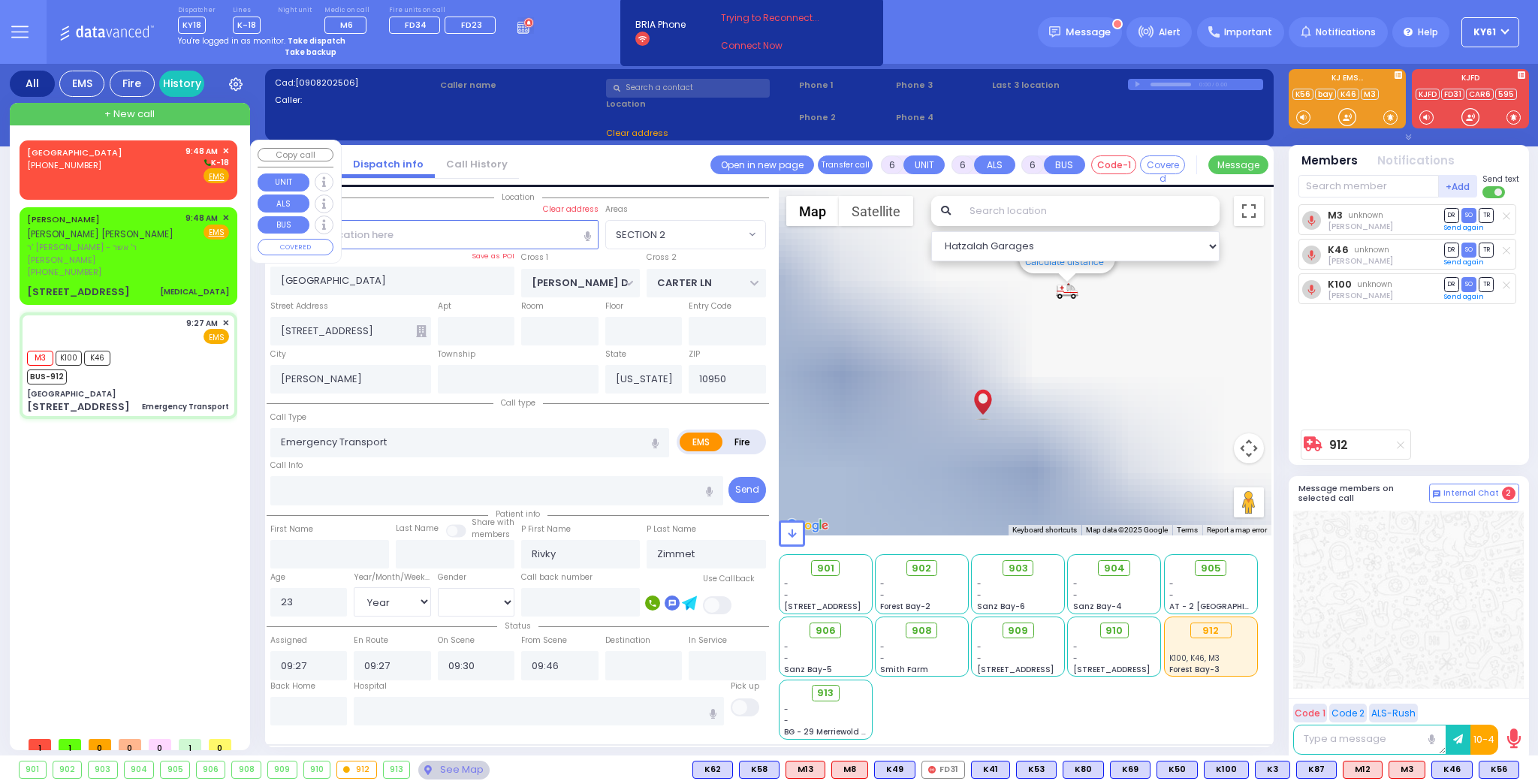
select select
radio input "true"
select select "Year"
select select "[DEMOGRAPHIC_DATA]"
select select "Hatzalah Garages"
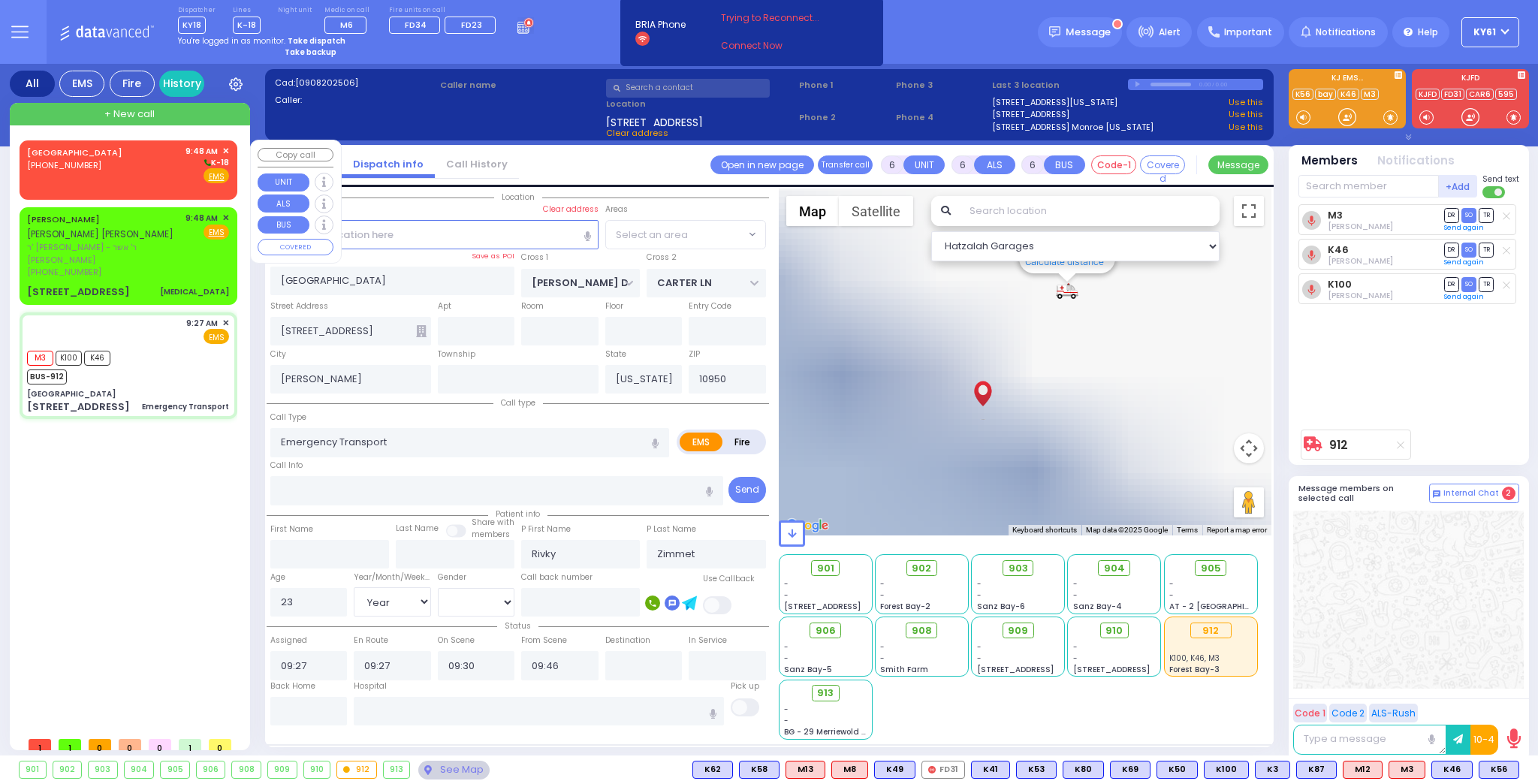
select select "SECTION 2"
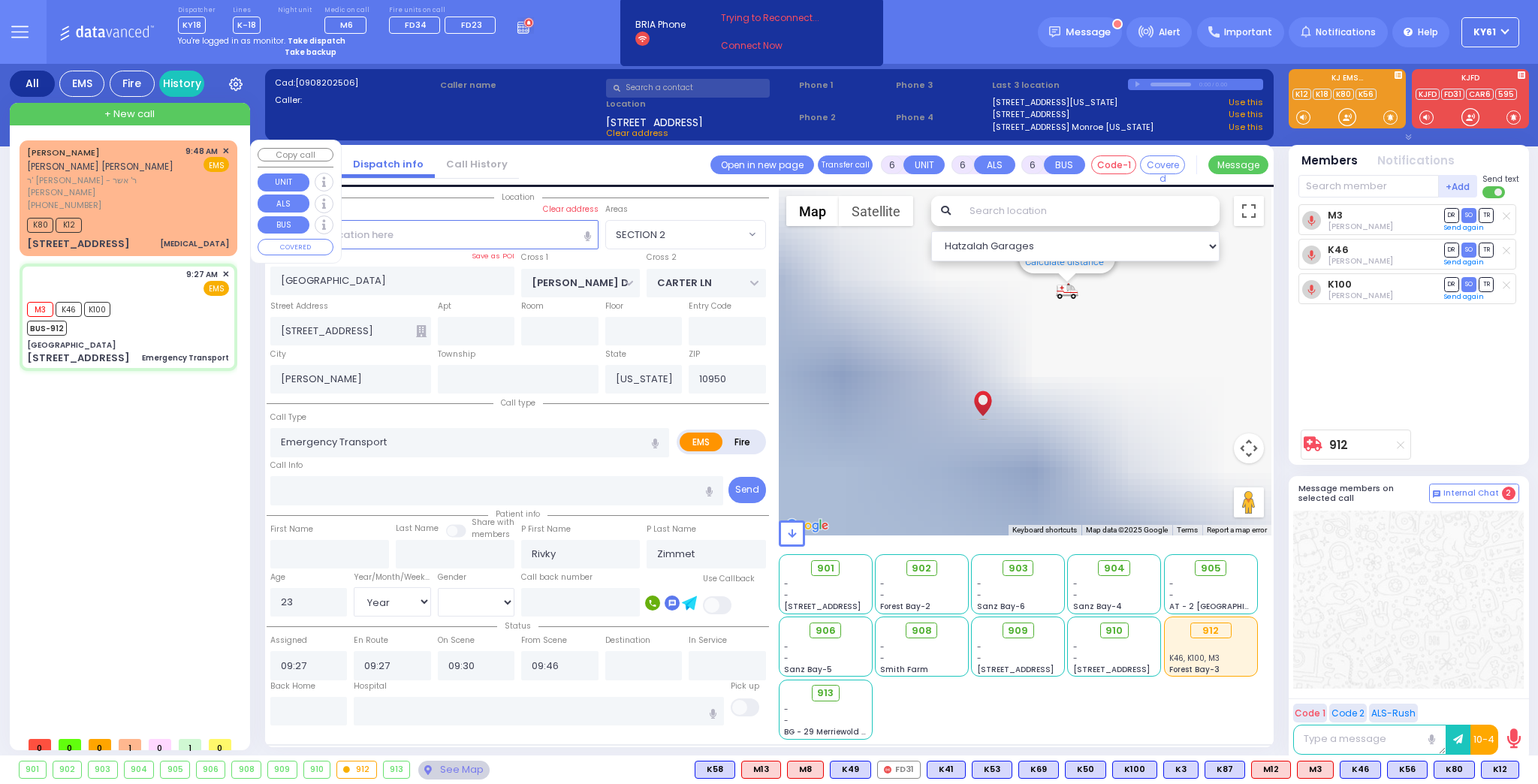
select select
radio input "true"
select select "Year"
select select "[DEMOGRAPHIC_DATA]"
select select "Hatzalah Garages"
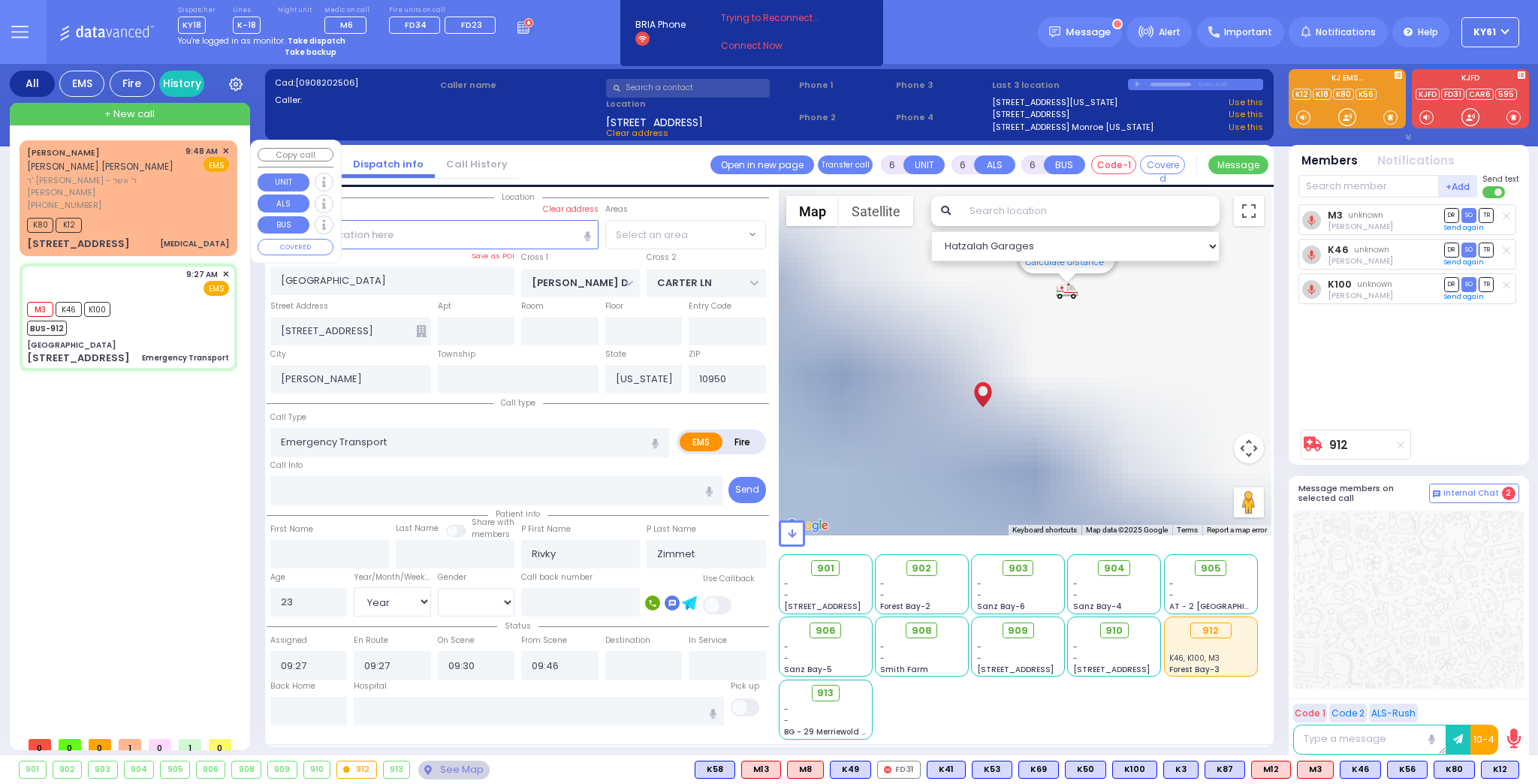
select select "SECTION 2"
select select
radio input "true"
select select "Year"
select select "[DEMOGRAPHIC_DATA]"
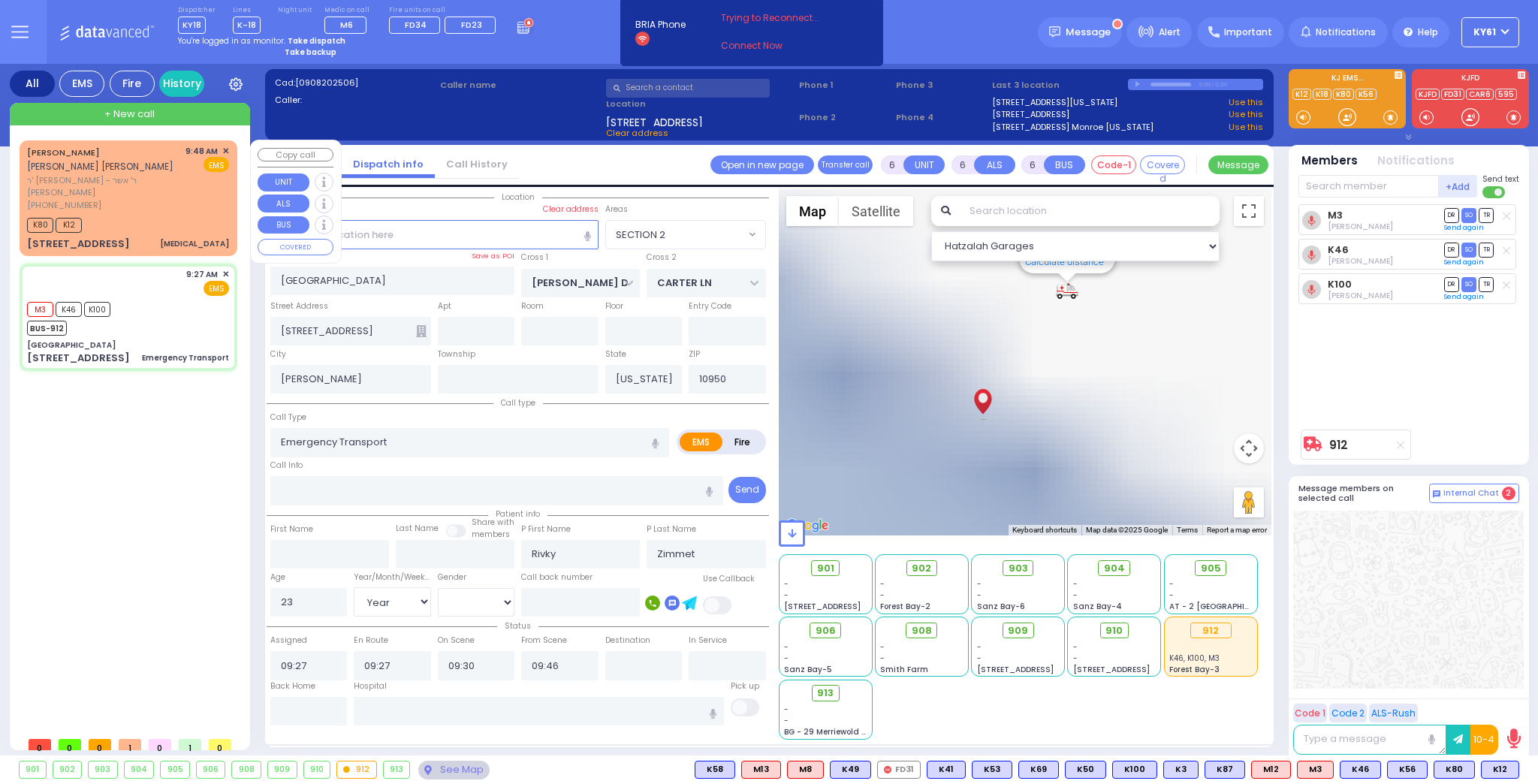
type input "[GEOGRAPHIC_DATA] [STREET_ADDRESS][GEOGRAPHIC_DATA] Suffern"
select select "Hatzalah Garages"
select select "SECTION 2"
select select
radio input "true"
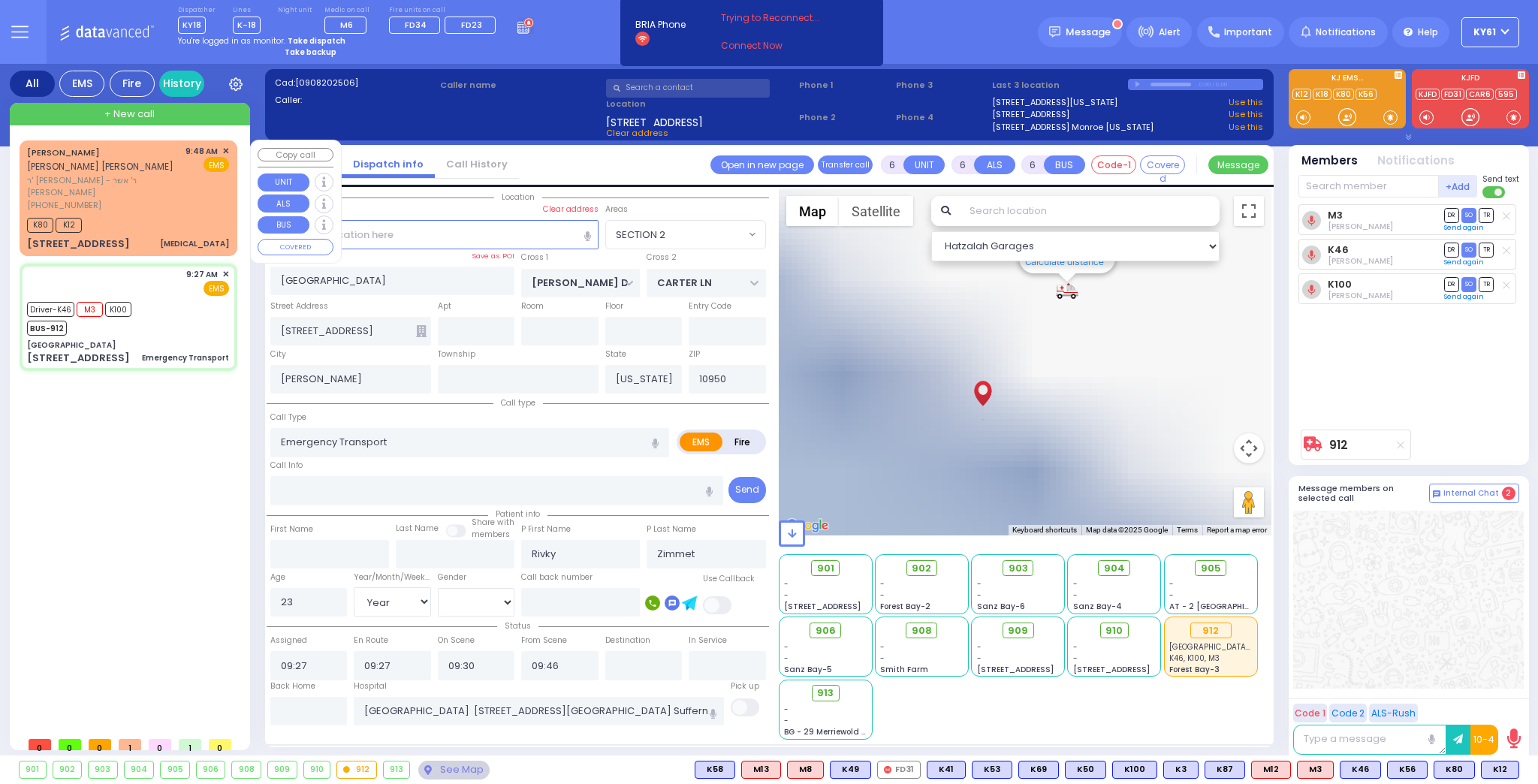
select select "Year"
select select "[DEMOGRAPHIC_DATA]"
select select "Hatzalah Garages"
select select "SECTION 2"
select select
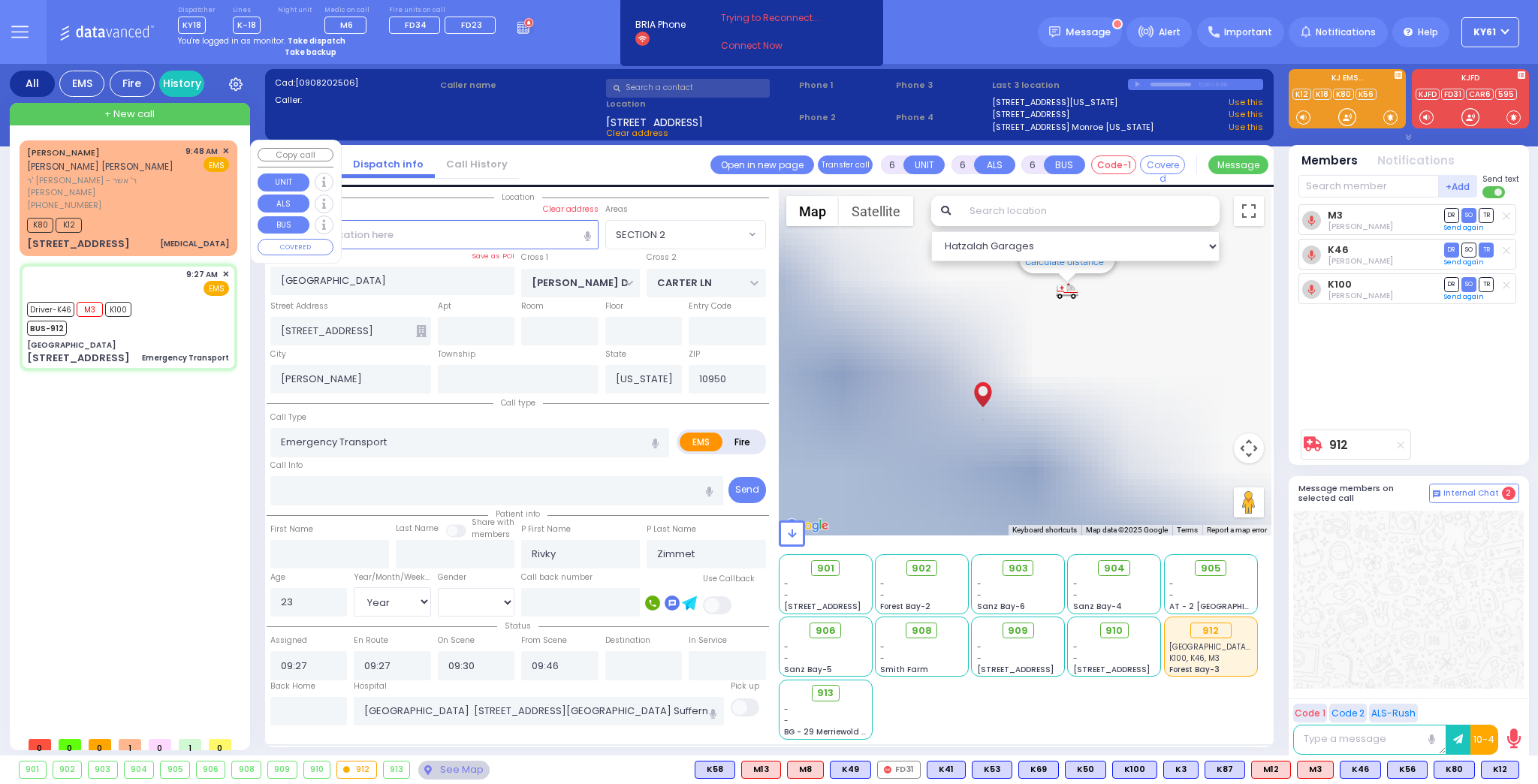
radio input "true"
select select "Year"
select select "[DEMOGRAPHIC_DATA]"
select select "Hatzalah Garages"
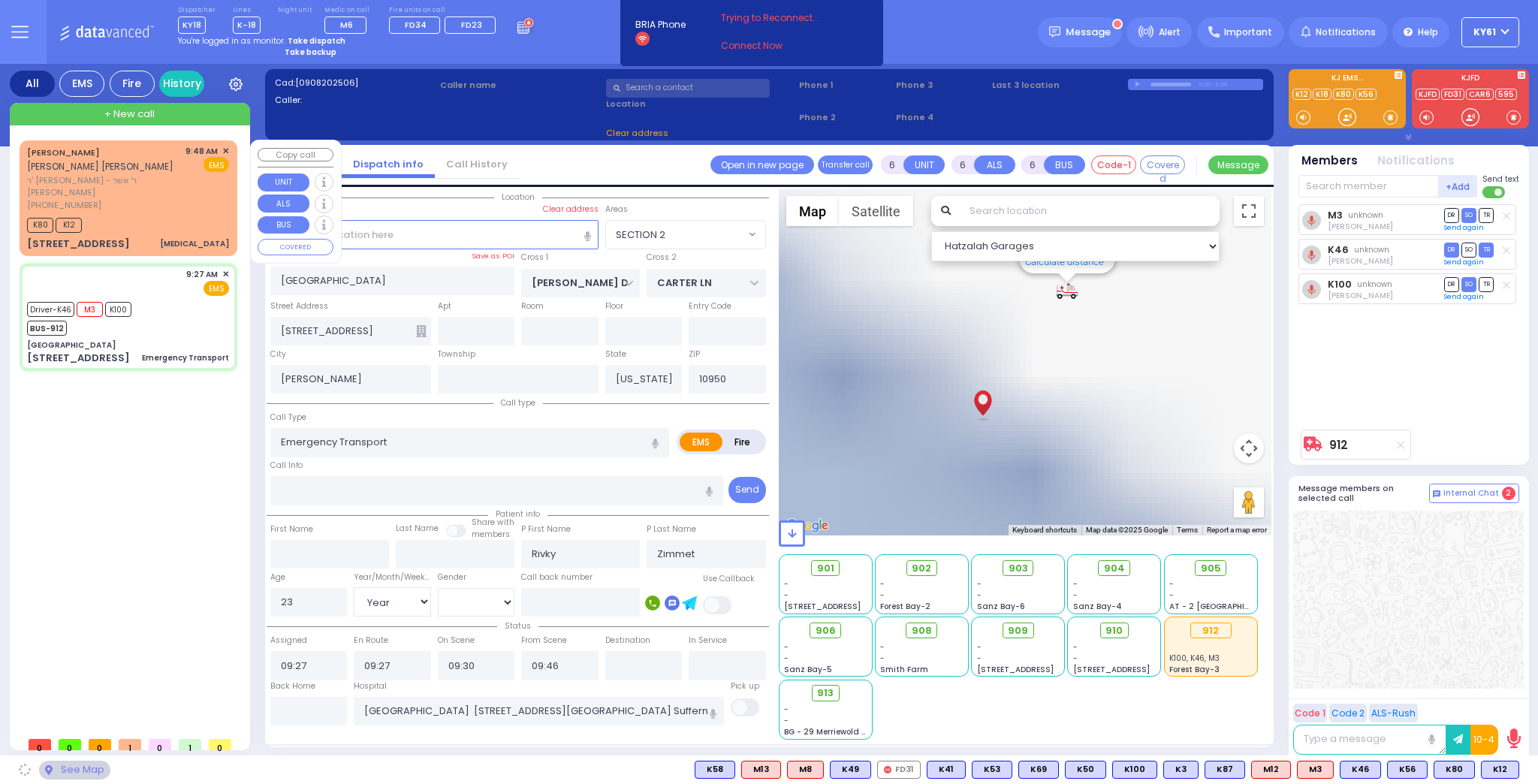
select select "SECTION 2"
